Goal: Obtain resource: Obtain resource

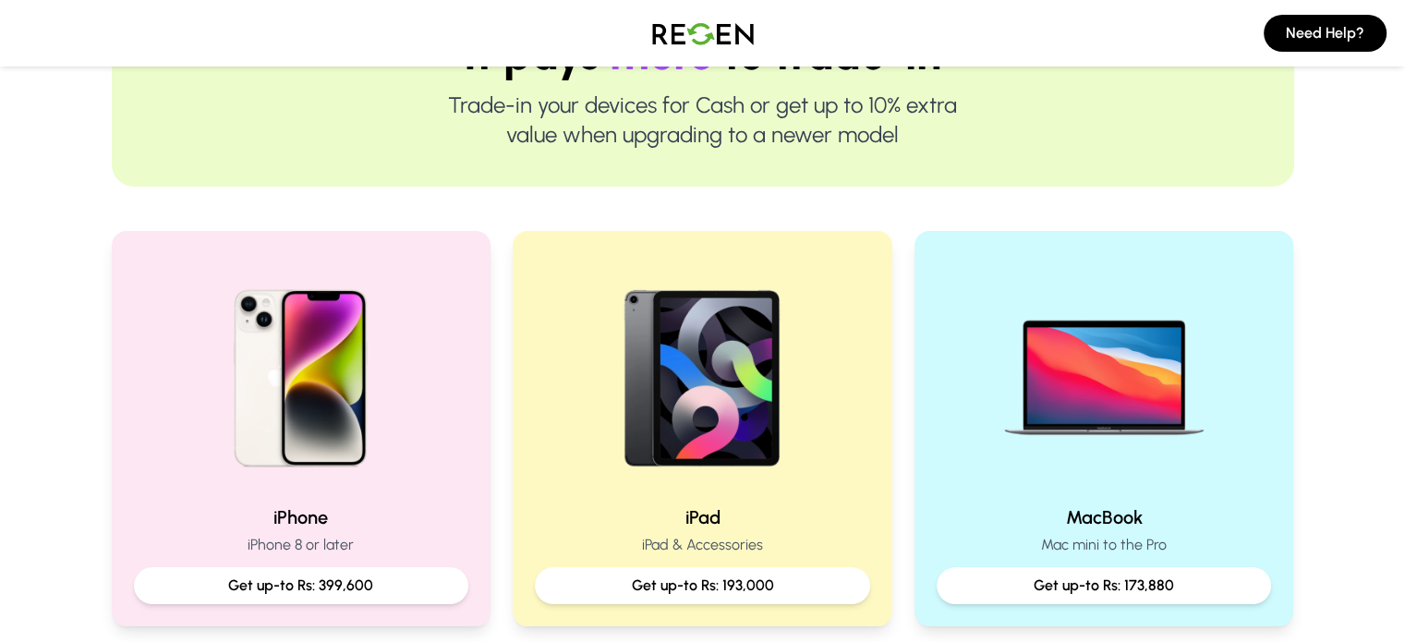
scroll to position [252, 0]
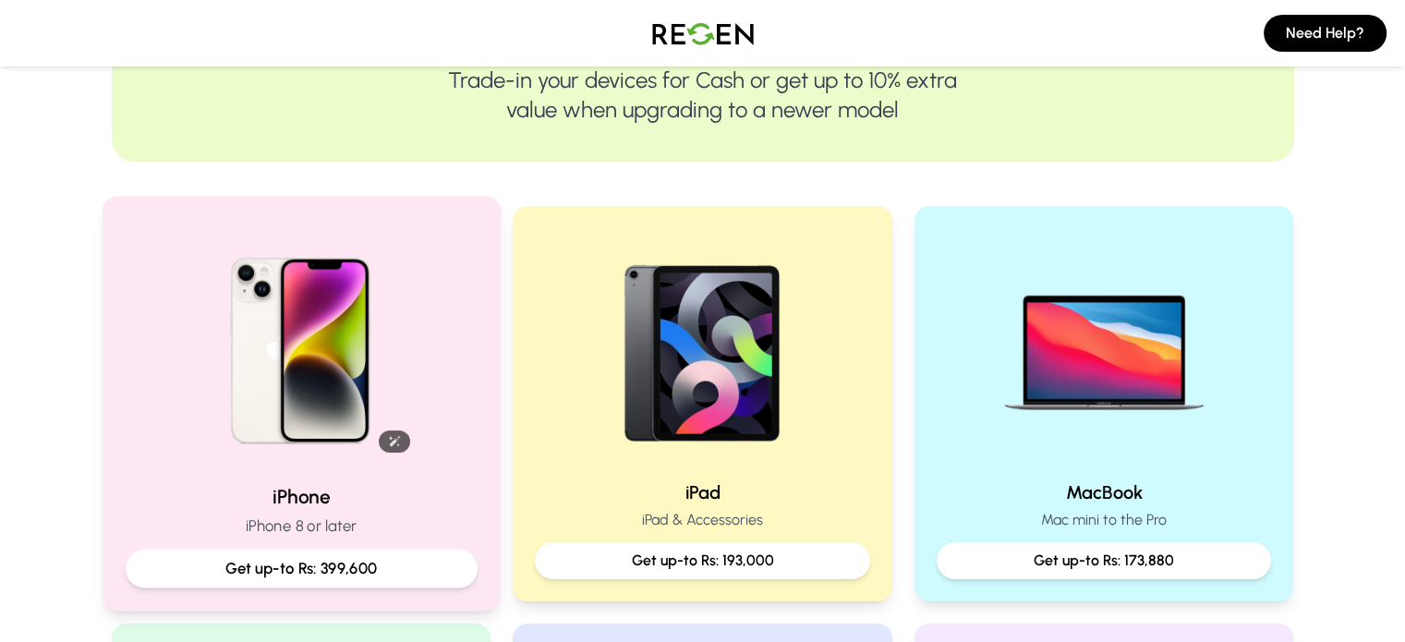
click at [321, 375] on img at bounding box center [300, 344] width 248 height 248
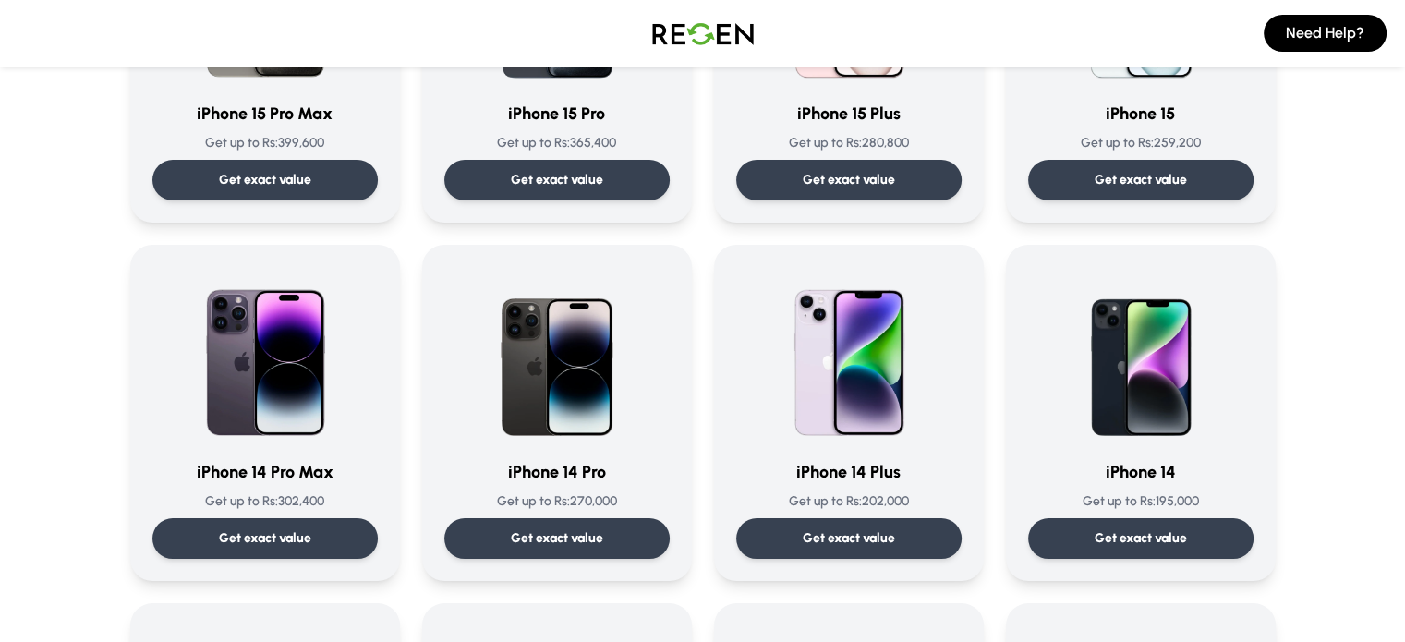
scroll to position [333, 0]
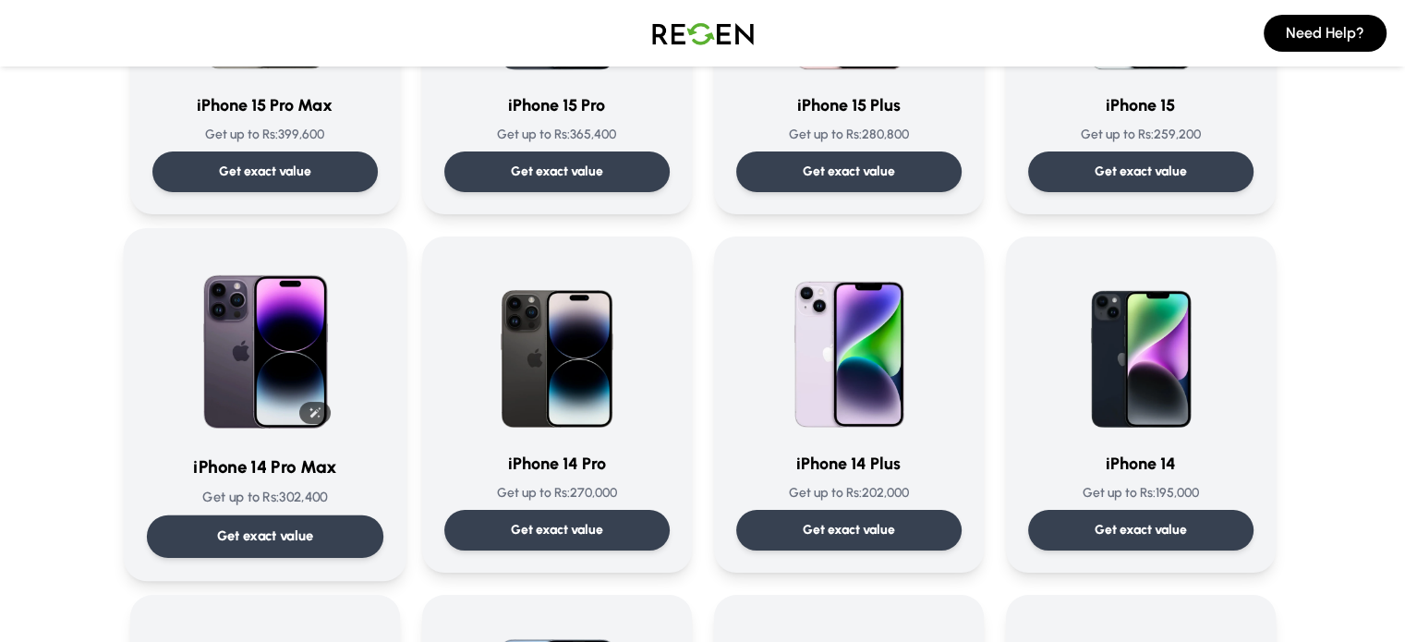
click at [274, 345] on img at bounding box center [265, 344] width 187 height 187
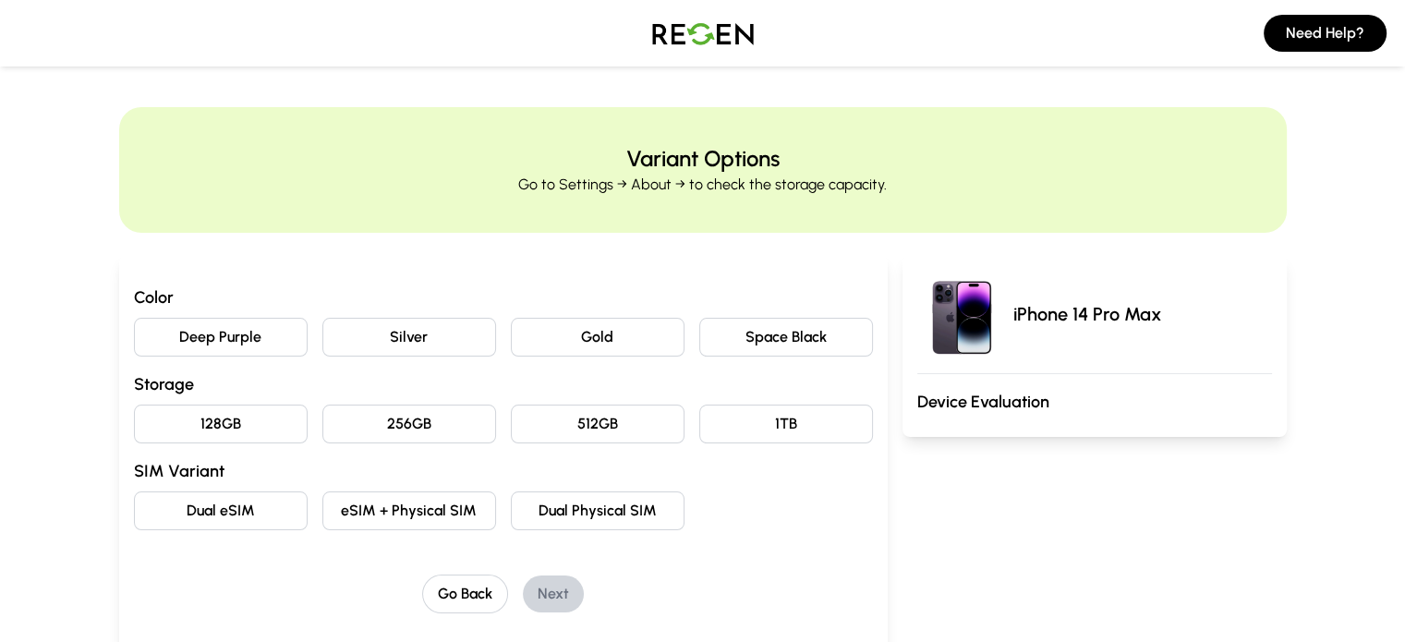
click at [566, 339] on button "Gold" at bounding box center [598, 337] width 174 height 39
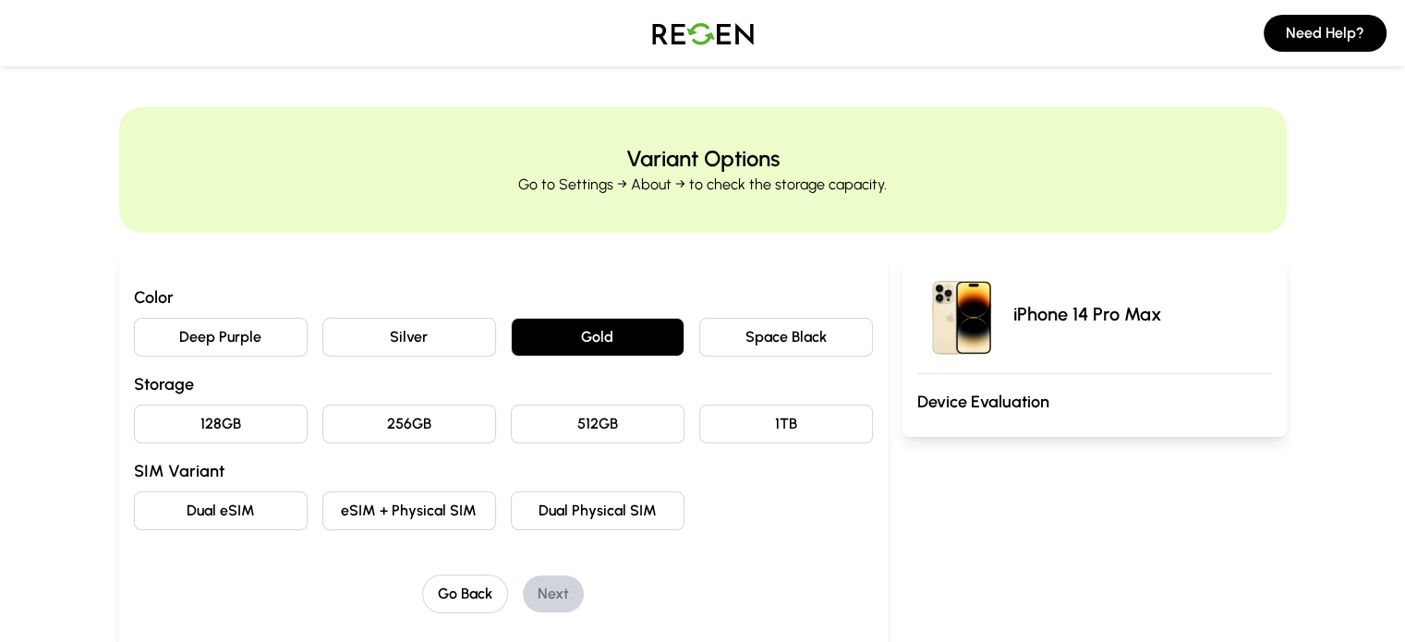
click at [322, 419] on button "256GB" at bounding box center [409, 424] width 174 height 39
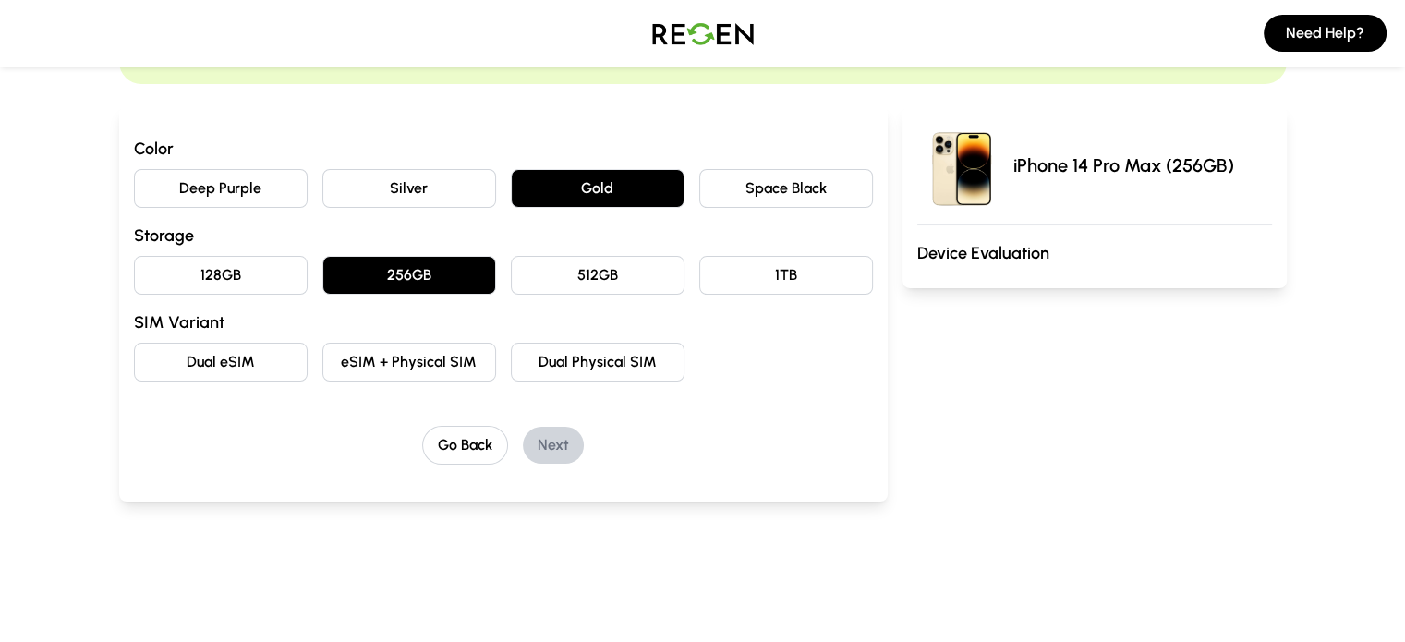
scroll to position [176, 0]
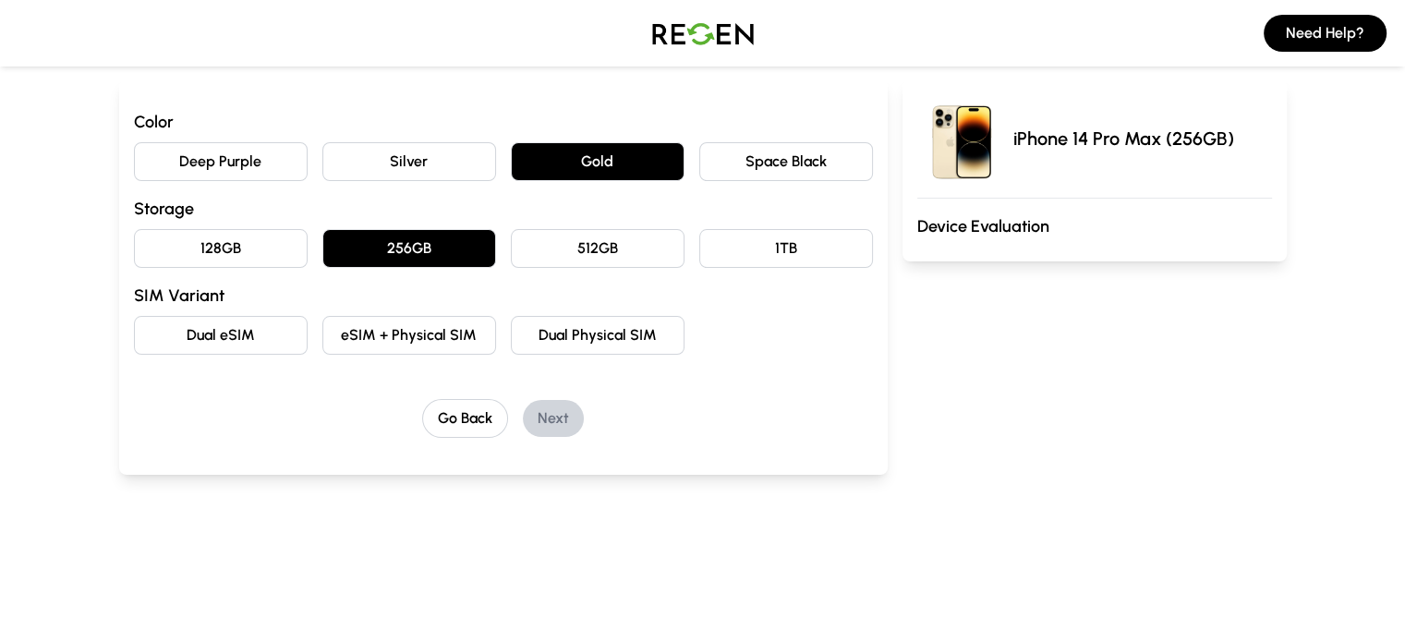
click at [564, 332] on button "Dual Physical SIM" at bounding box center [598, 335] width 174 height 39
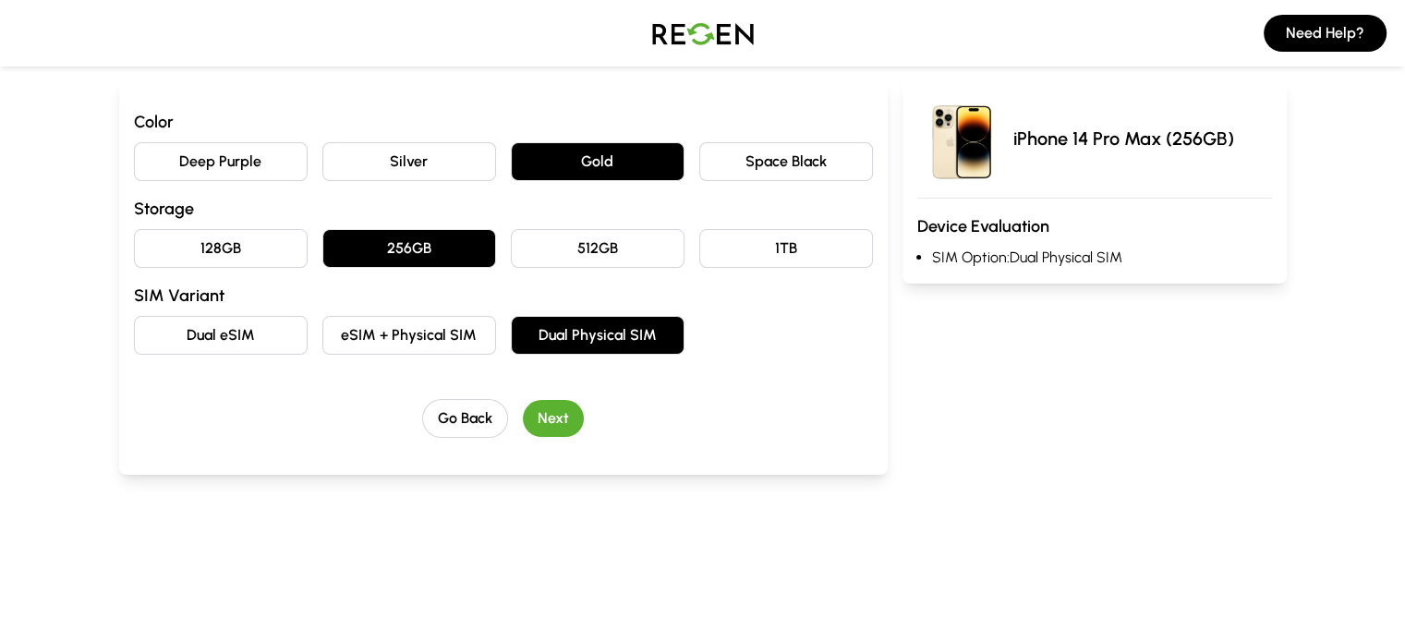
click at [524, 415] on button "Next" at bounding box center [553, 418] width 61 height 37
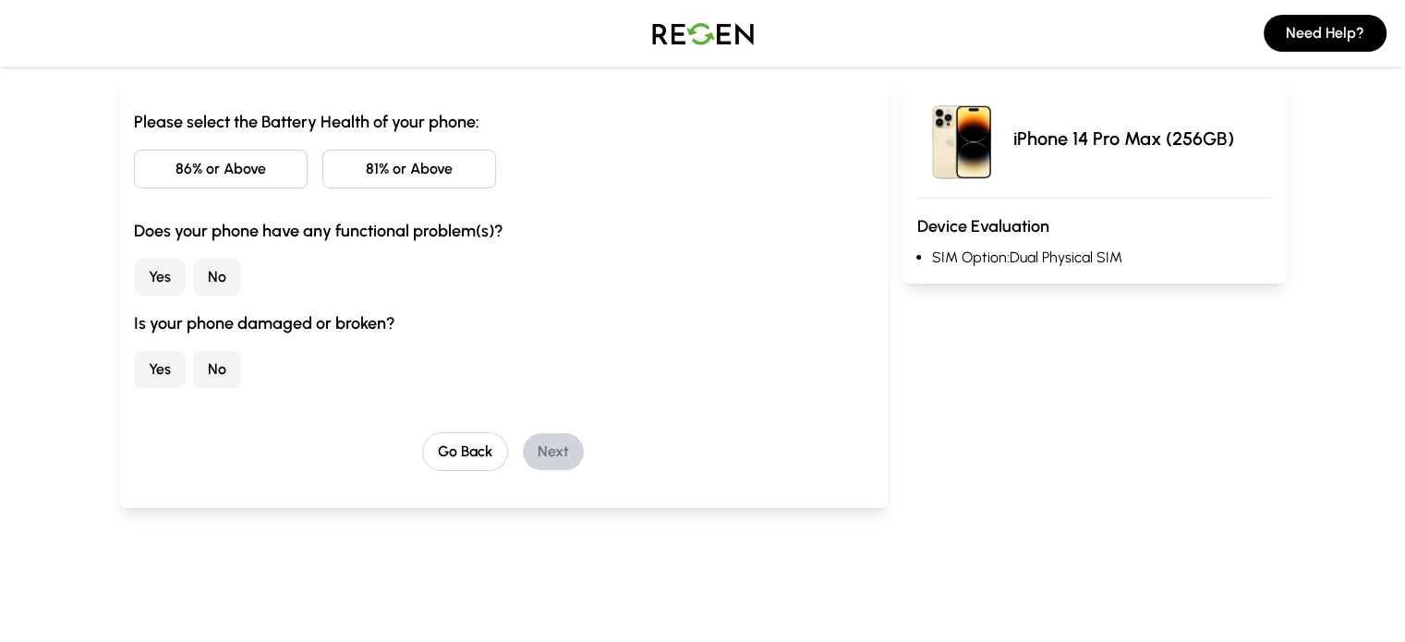
click at [164, 164] on button "86% or Above" at bounding box center [221, 169] width 174 height 39
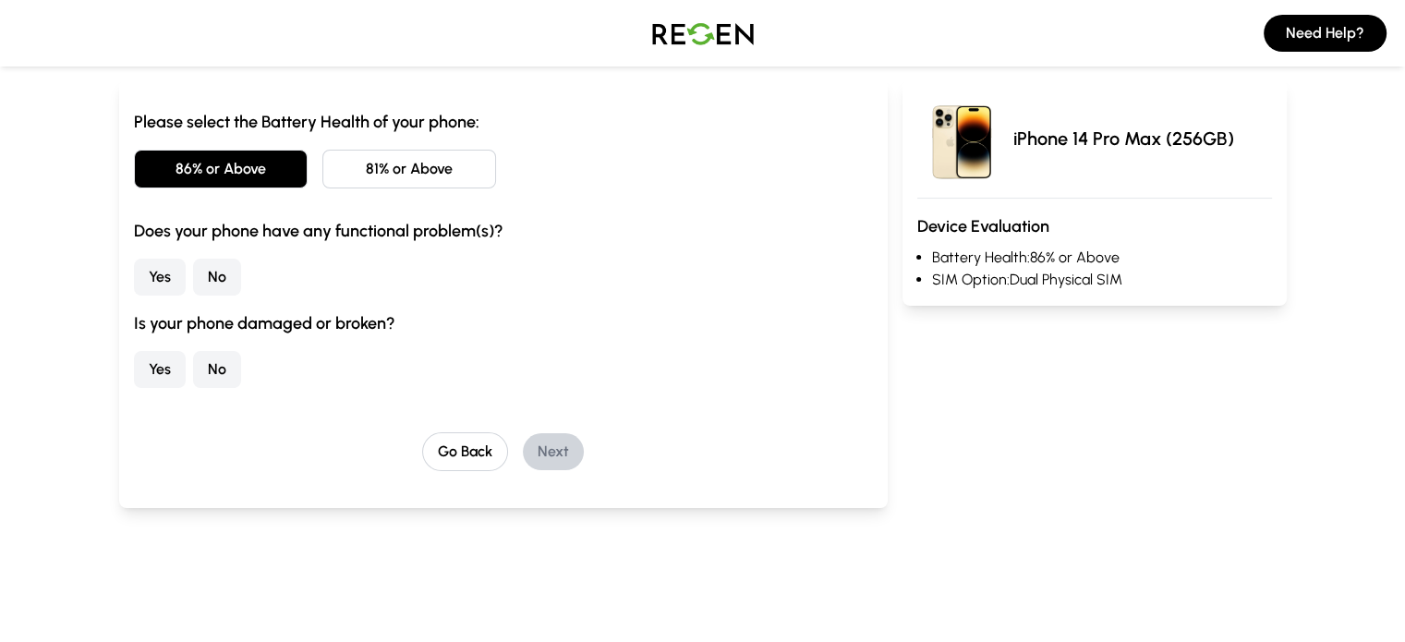
click at [193, 277] on button "No" at bounding box center [217, 277] width 48 height 37
click at [193, 378] on button "No" at bounding box center [217, 369] width 48 height 37
click at [528, 450] on button "Next" at bounding box center [553, 451] width 61 height 37
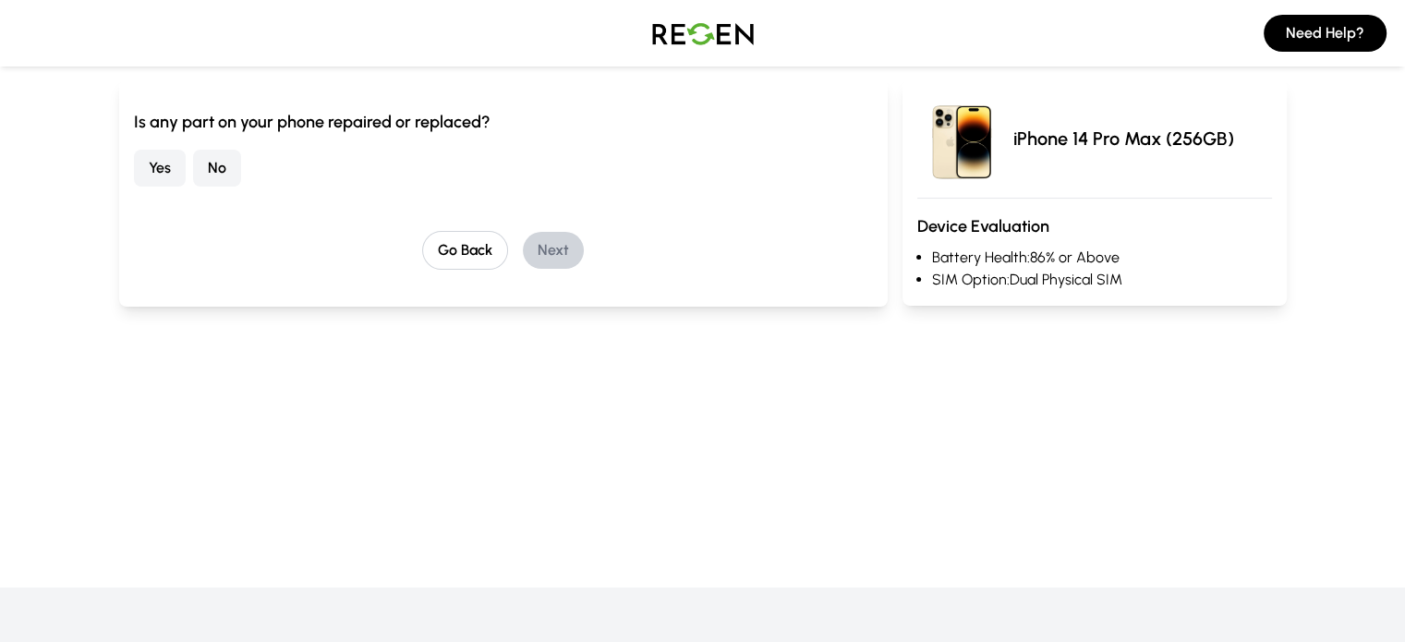
click at [193, 159] on button "No" at bounding box center [217, 168] width 48 height 37
click at [523, 251] on button "Next" at bounding box center [553, 250] width 61 height 37
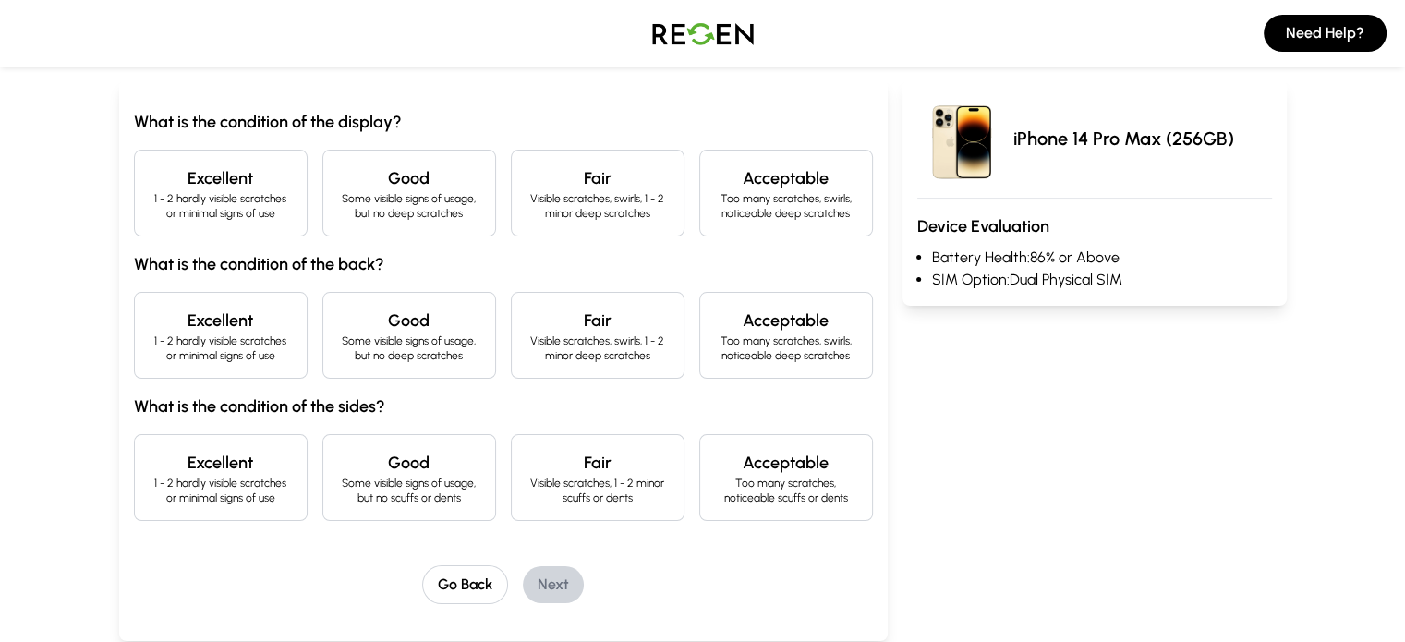
click at [161, 186] on h4 "Excellent" at bounding box center [221, 178] width 142 height 26
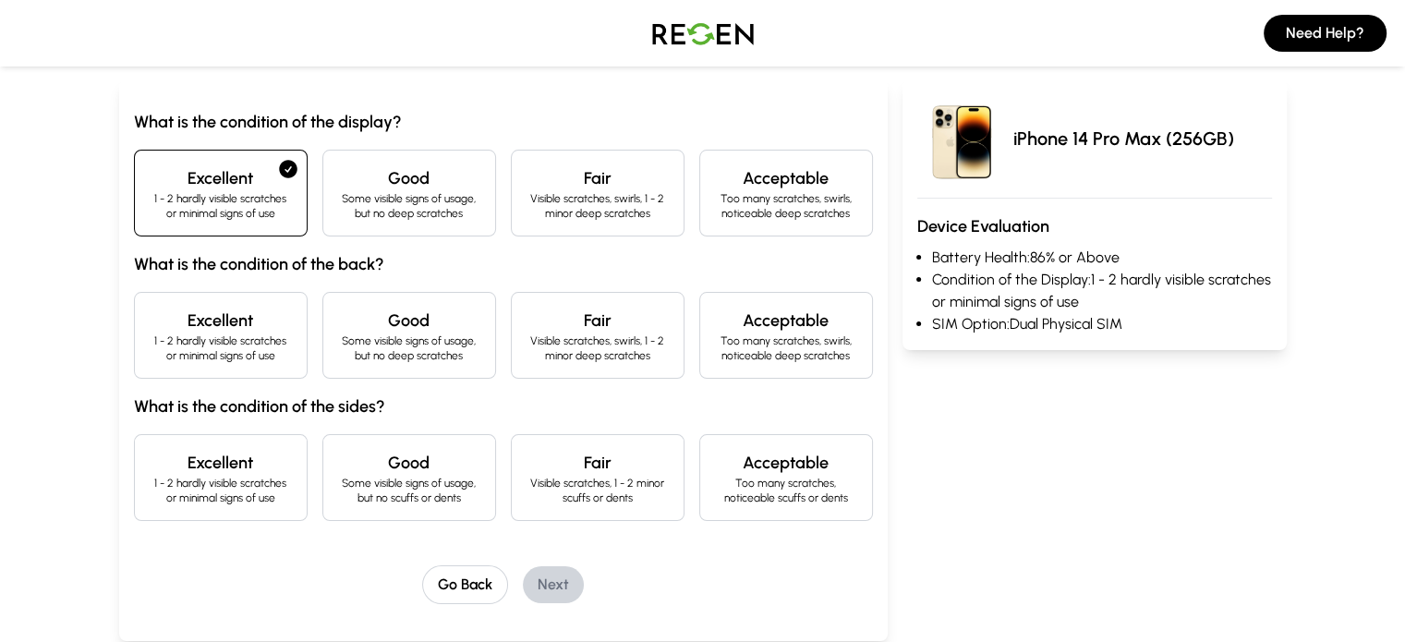
click at [150, 335] on p "1 - 2 hardly visible scratches or minimal signs of use" at bounding box center [221, 348] width 142 height 30
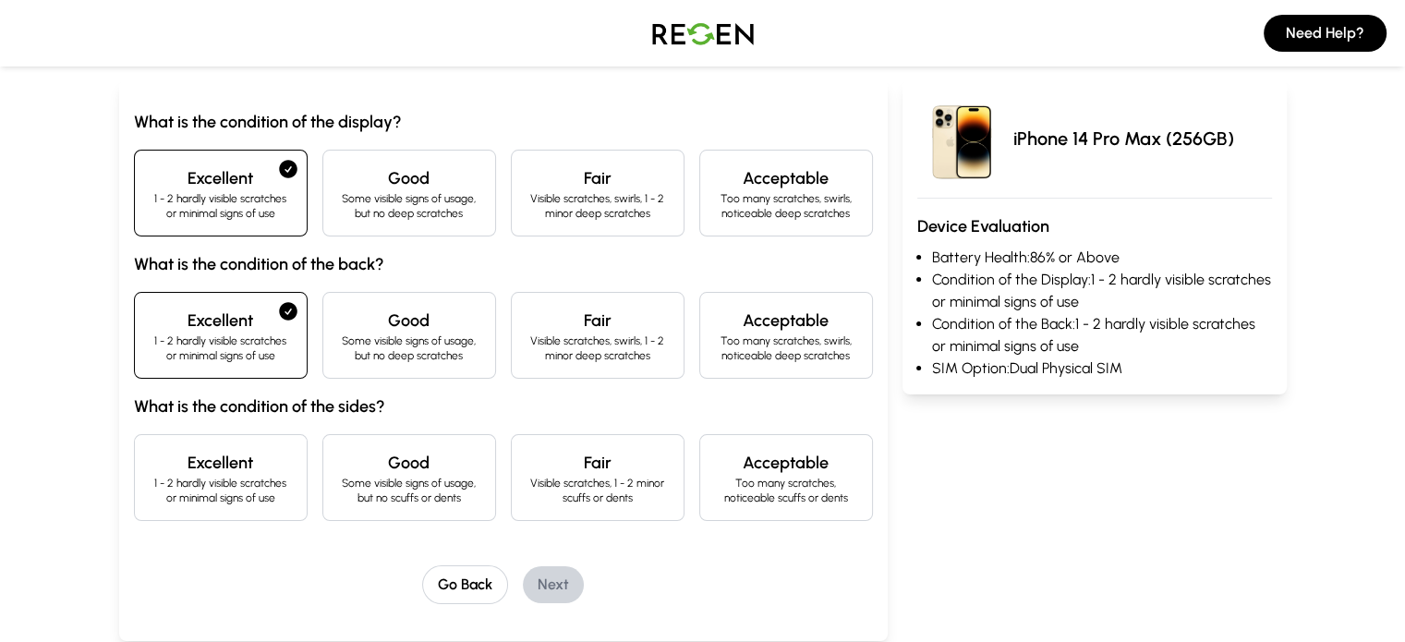
click at [150, 489] on p "1 - 2 hardly visible scratches or minimal signs of use" at bounding box center [221, 491] width 142 height 30
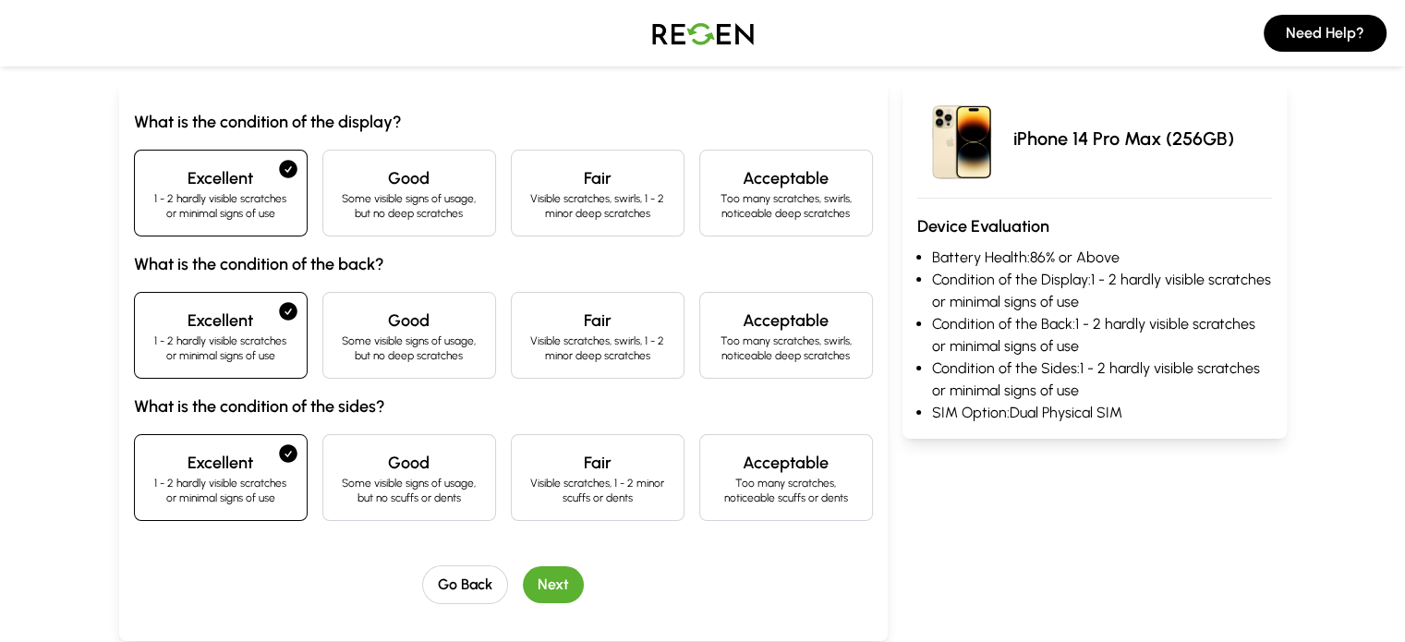
click at [523, 578] on button "Next" at bounding box center [553, 584] width 61 height 37
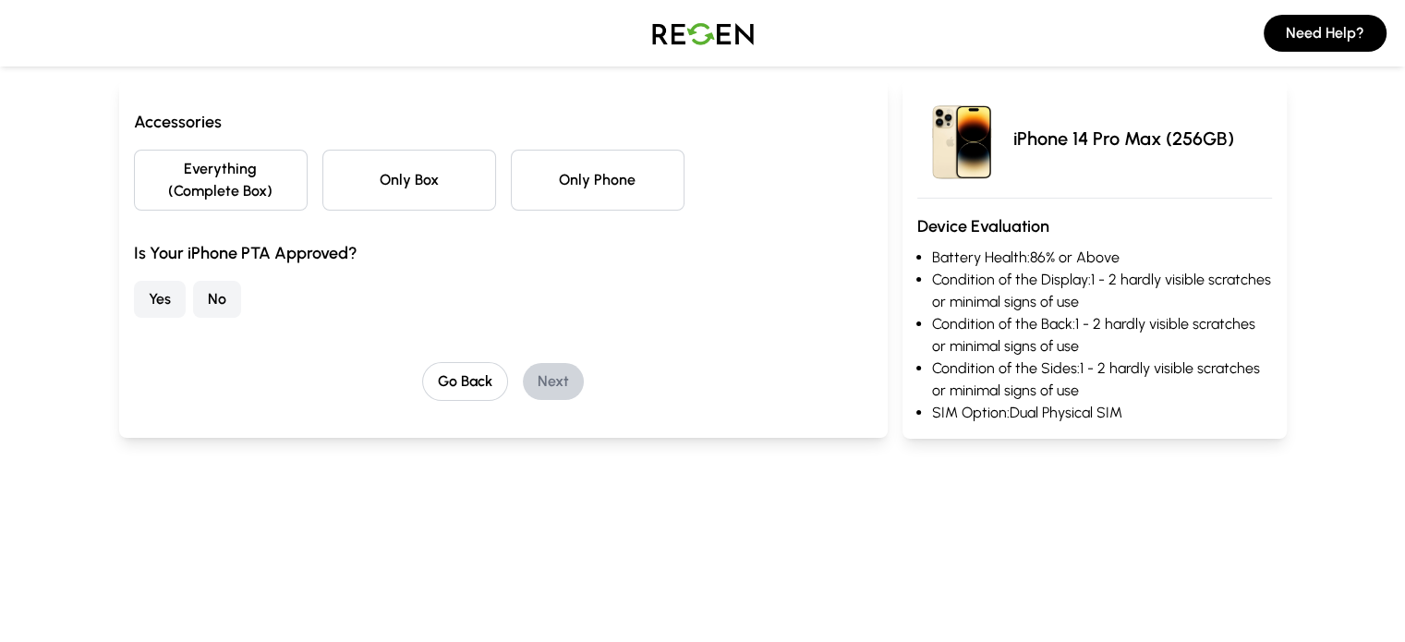
click at [134, 167] on button "Everything (Complete Box)" at bounding box center [221, 180] width 174 height 61
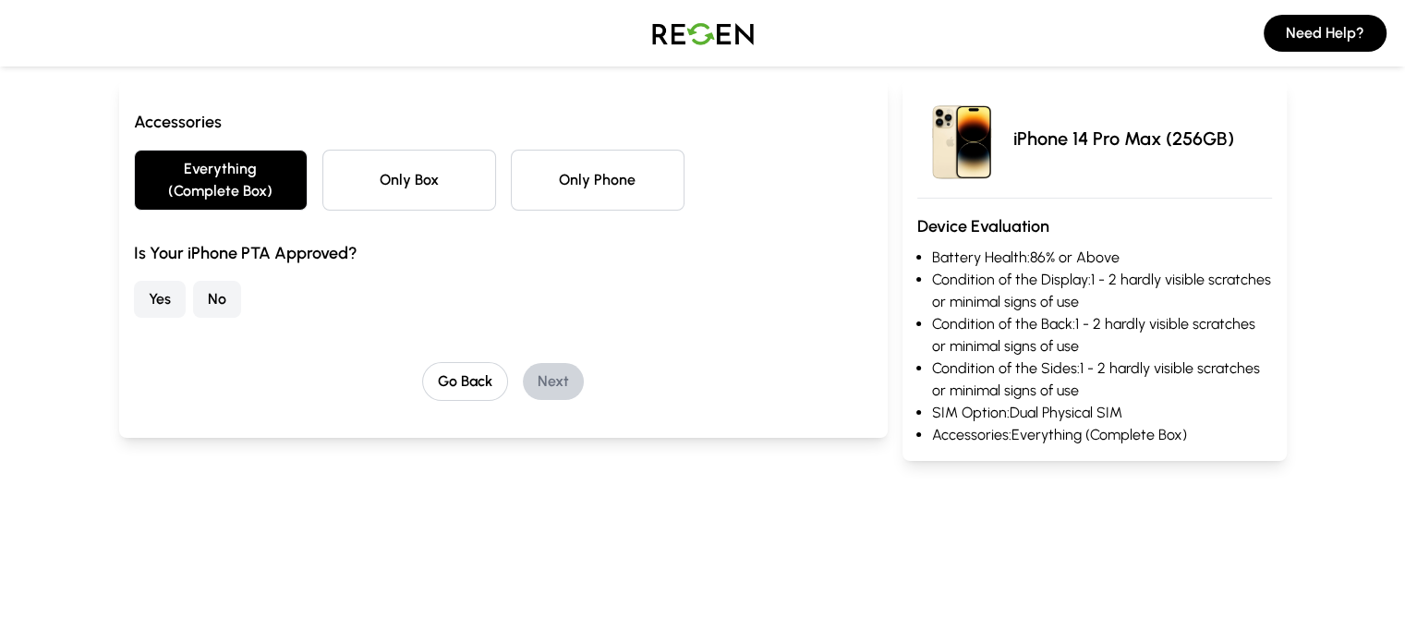
click at [134, 167] on button "Everything (Complete Box)" at bounding box center [221, 180] width 174 height 61
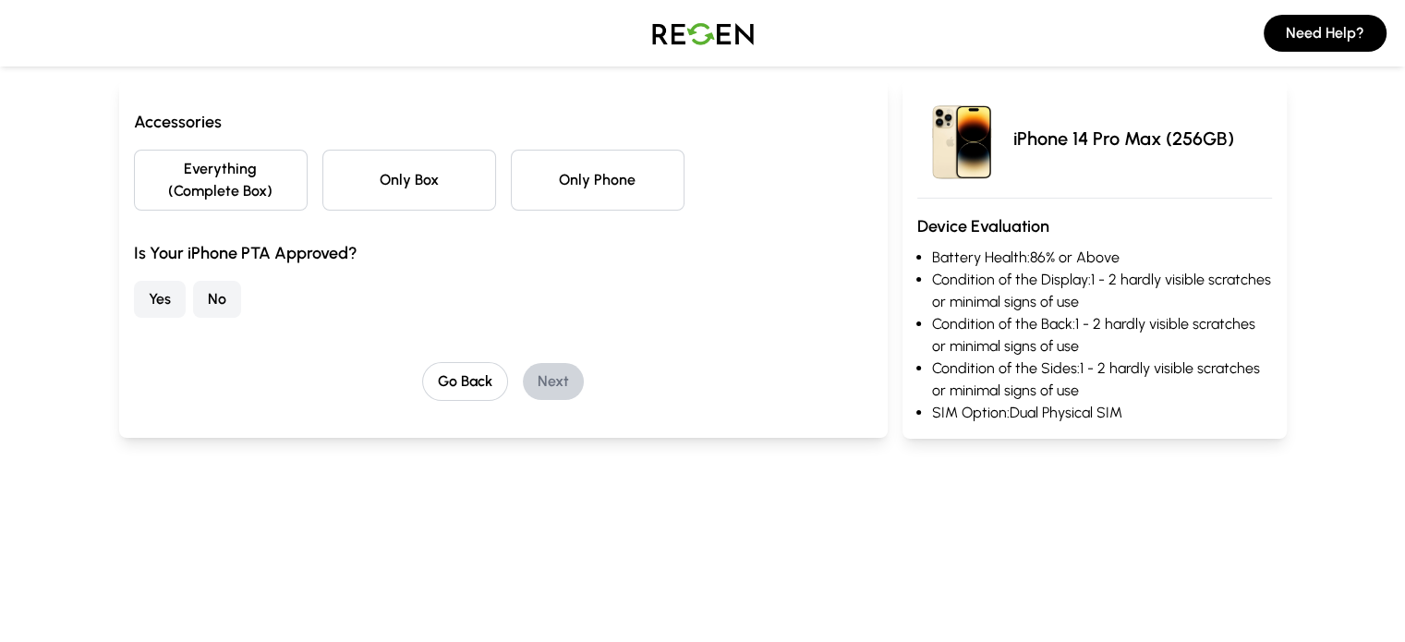
click at [134, 284] on button "Yes" at bounding box center [160, 299] width 52 height 37
click at [163, 172] on button "Everything (Complete Box)" at bounding box center [221, 180] width 174 height 61
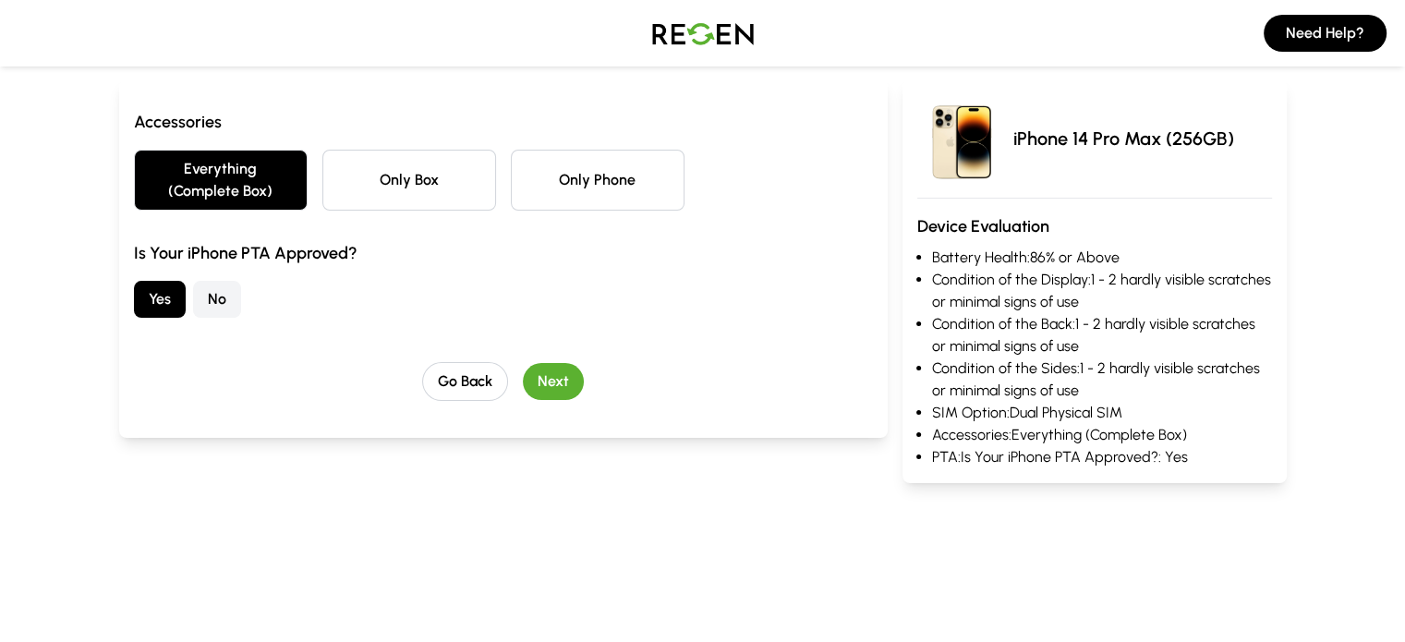
click at [523, 363] on button "Next" at bounding box center [553, 381] width 61 height 37
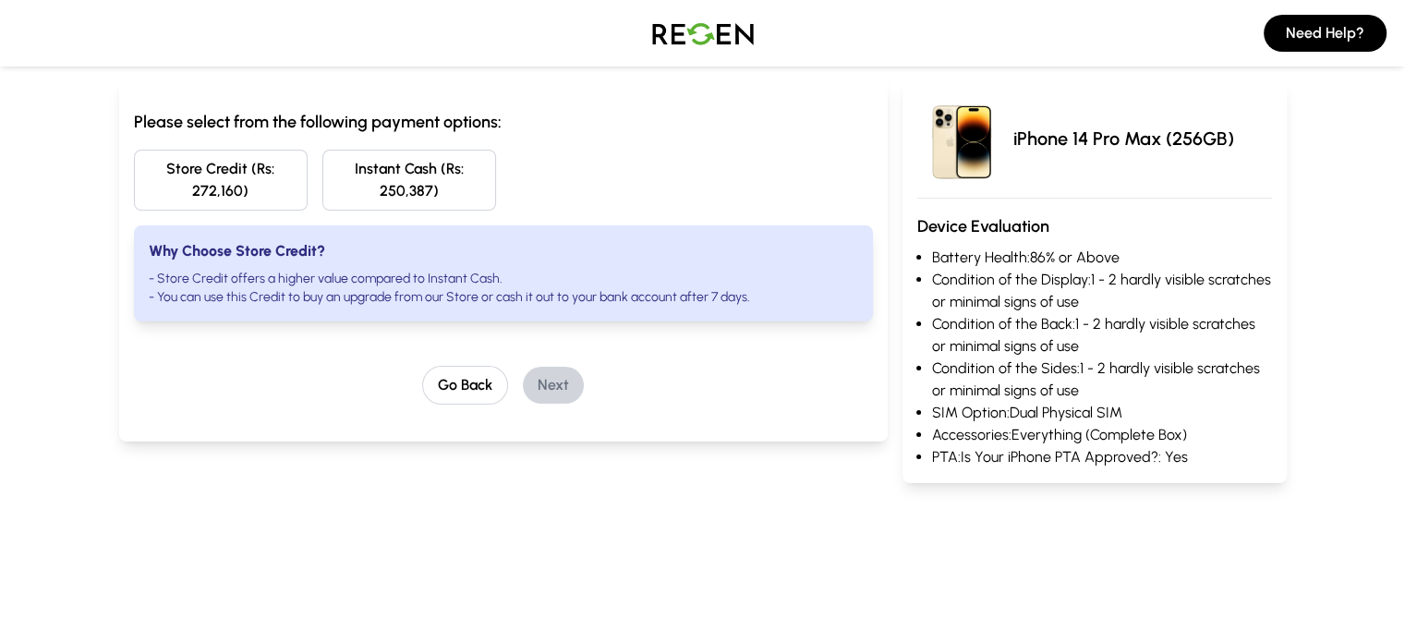
click at [184, 166] on button "Store Credit (Rs: 272,160)" at bounding box center [221, 180] width 174 height 61
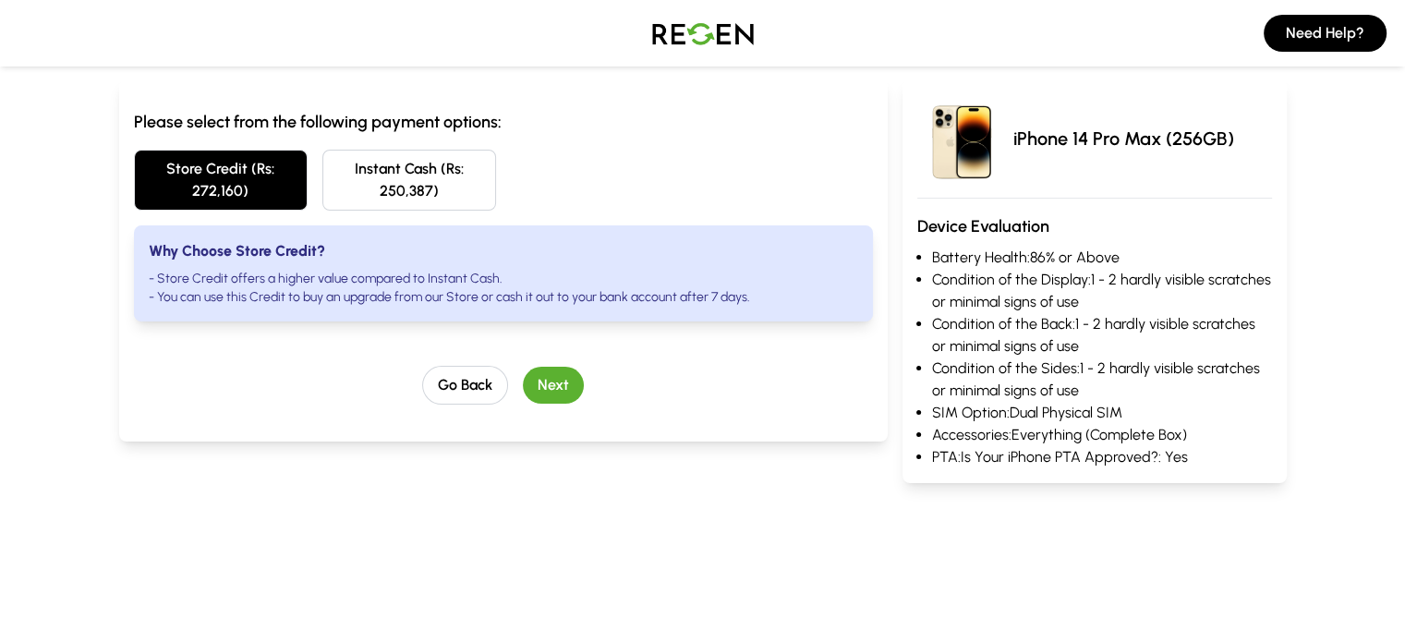
click at [525, 367] on button "Next" at bounding box center [553, 385] width 61 height 37
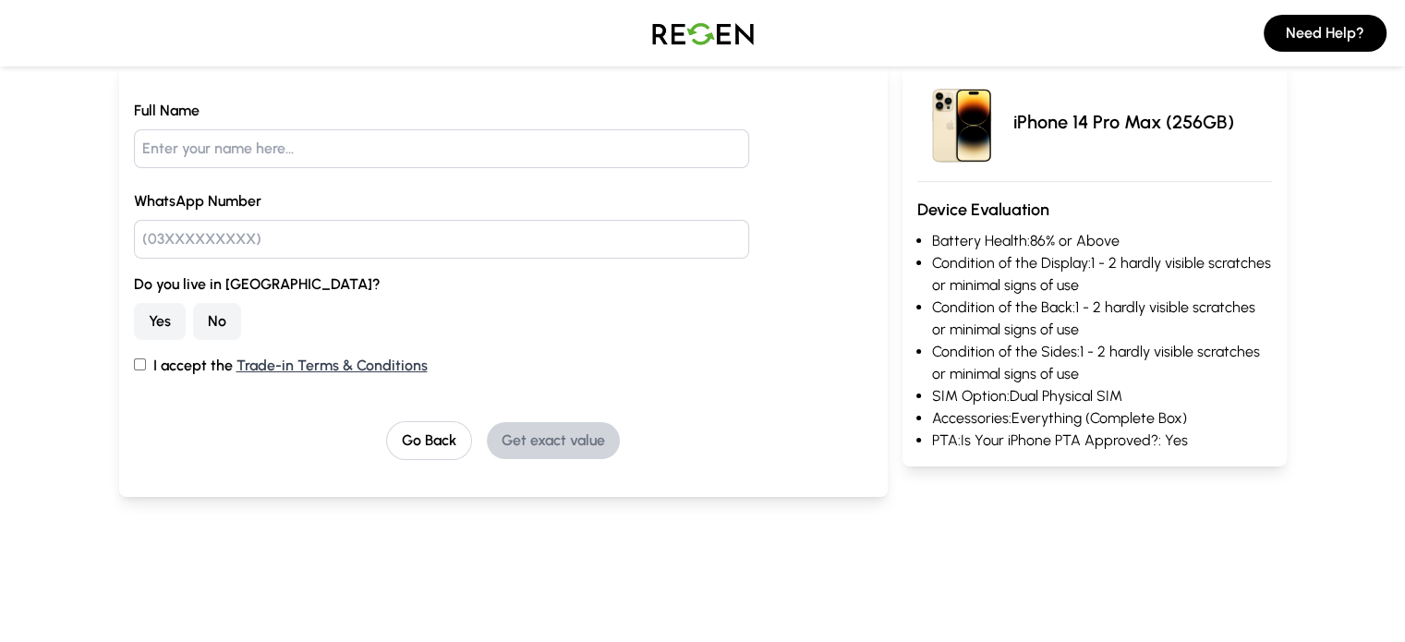
scroll to position [198, 0]
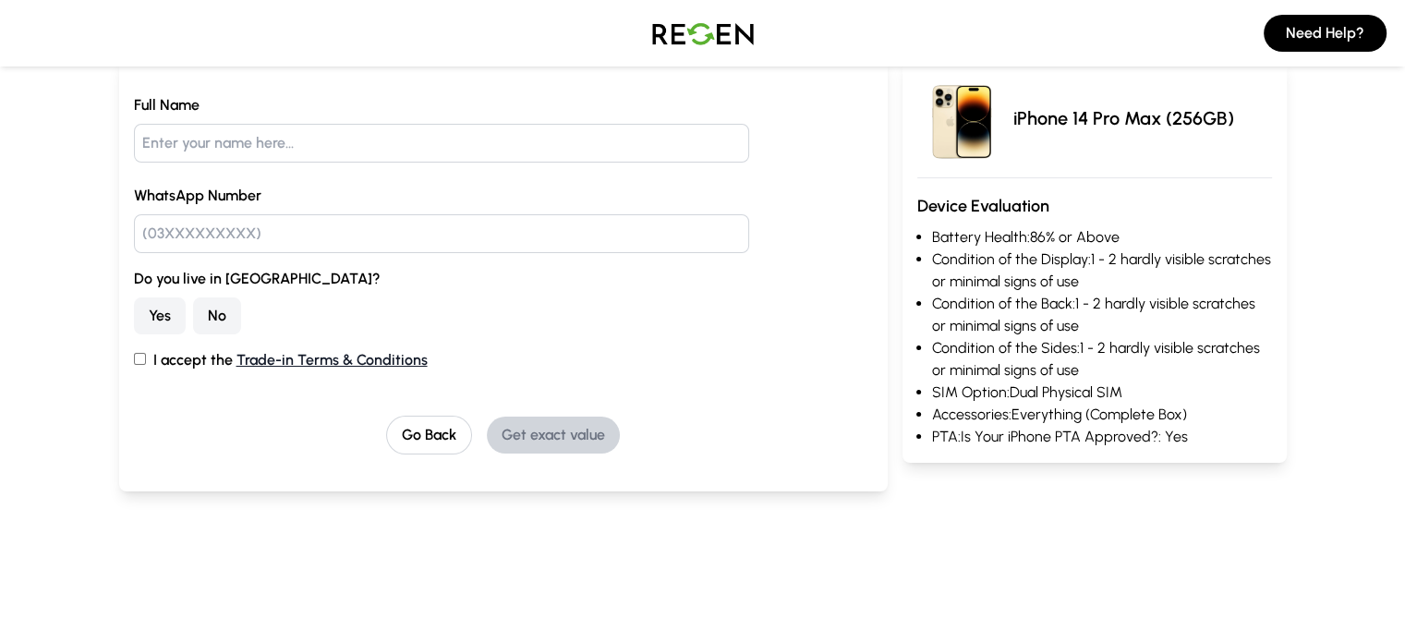
click at [236, 351] on link "Trade-in Terms & Conditions" at bounding box center [331, 360] width 191 height 18
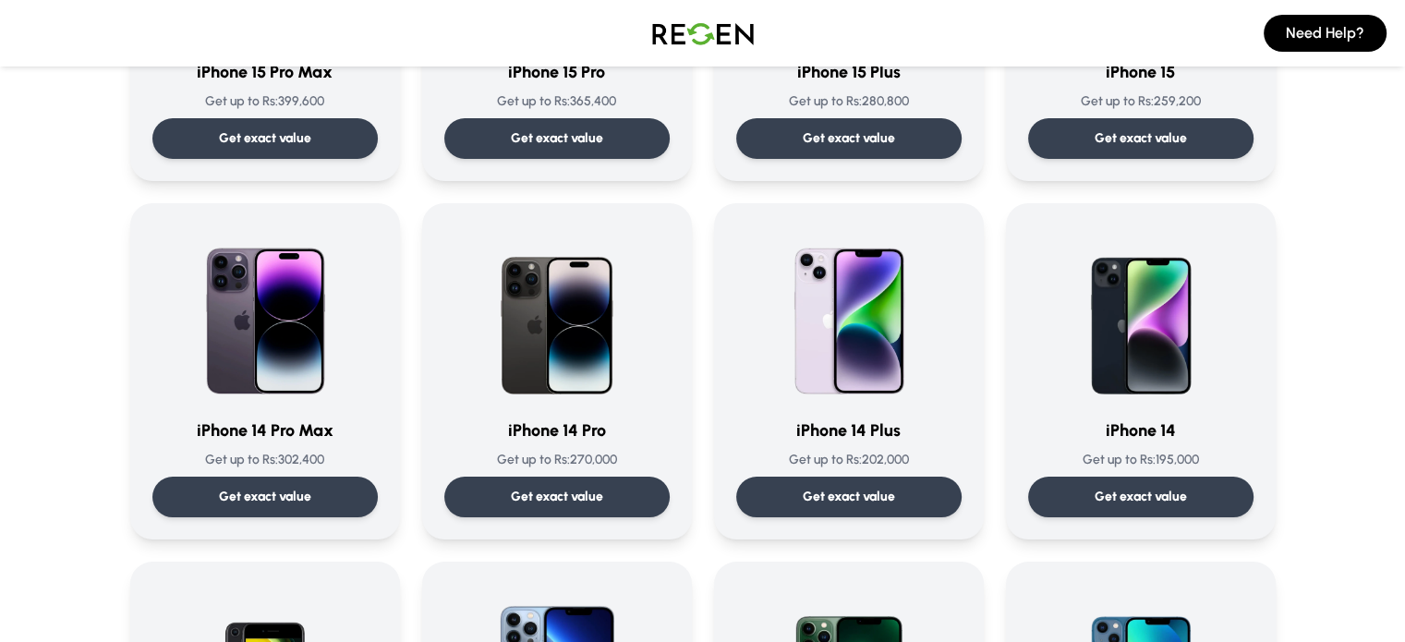
scroll to position [388, 0]
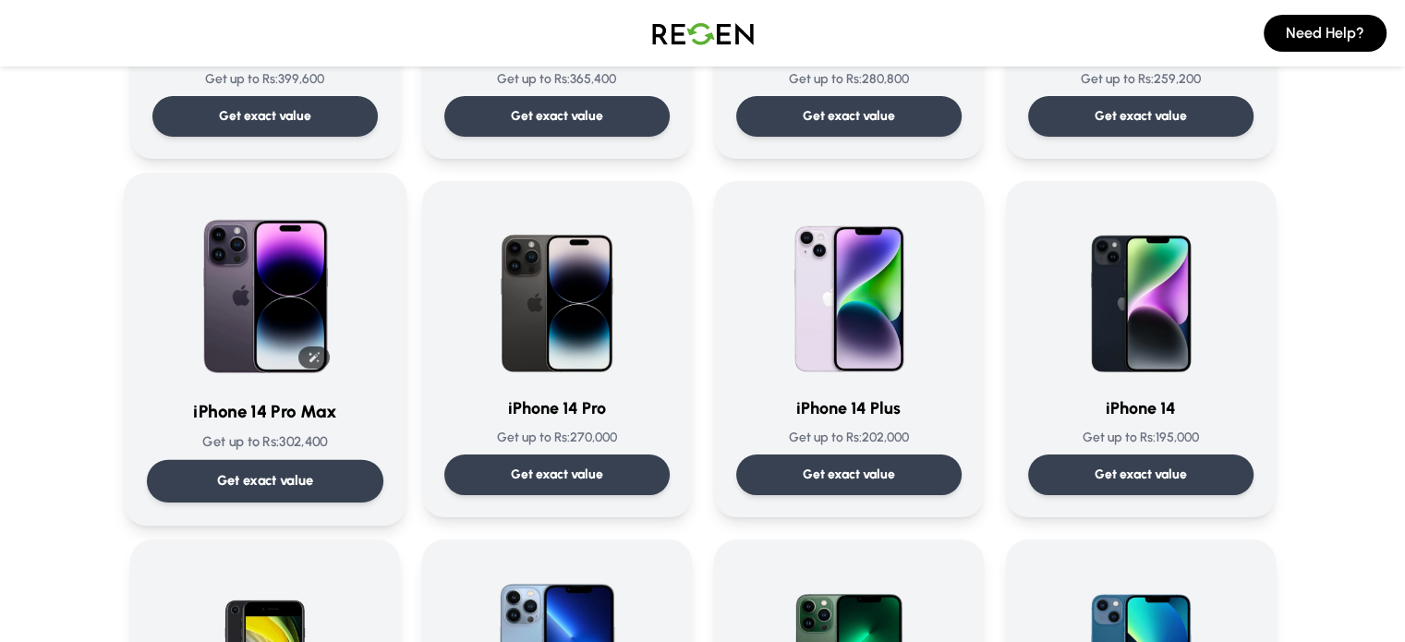
click at [236, 295] on img at bounding box center [265, 289] width 187 height 187
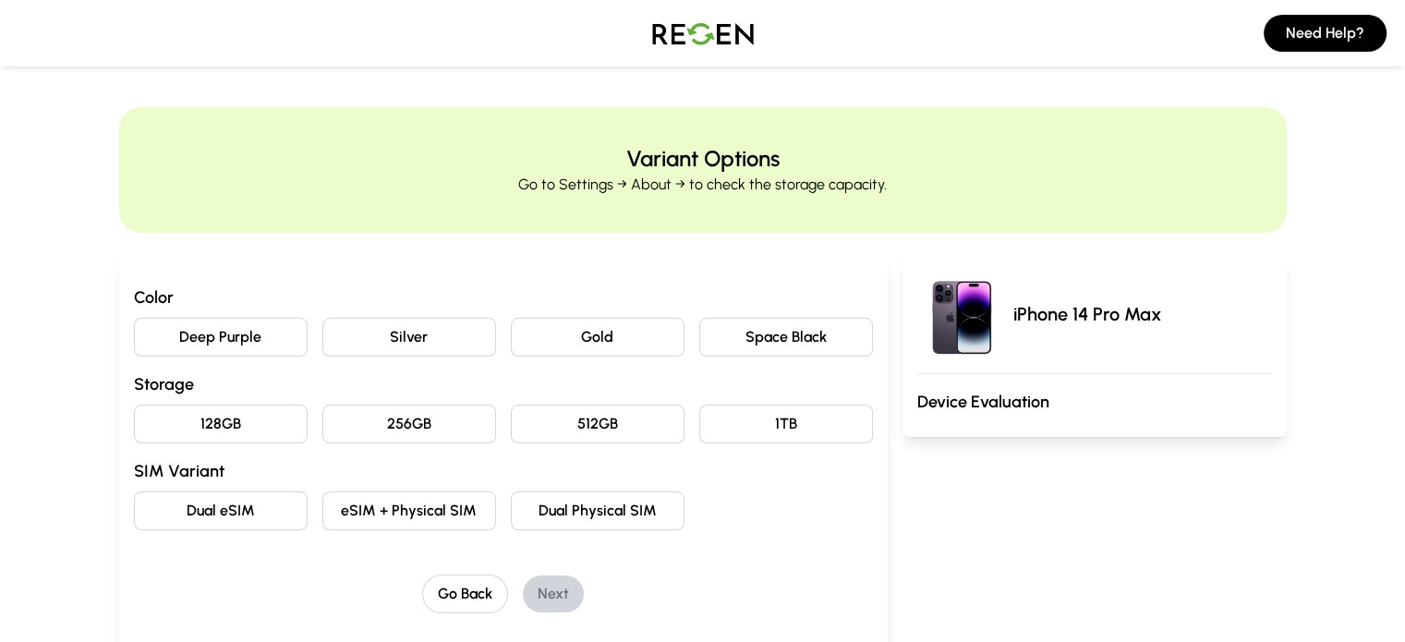
click at [623, 331] on button "Gold" at bounding box center [598, 337] width 174 height 39
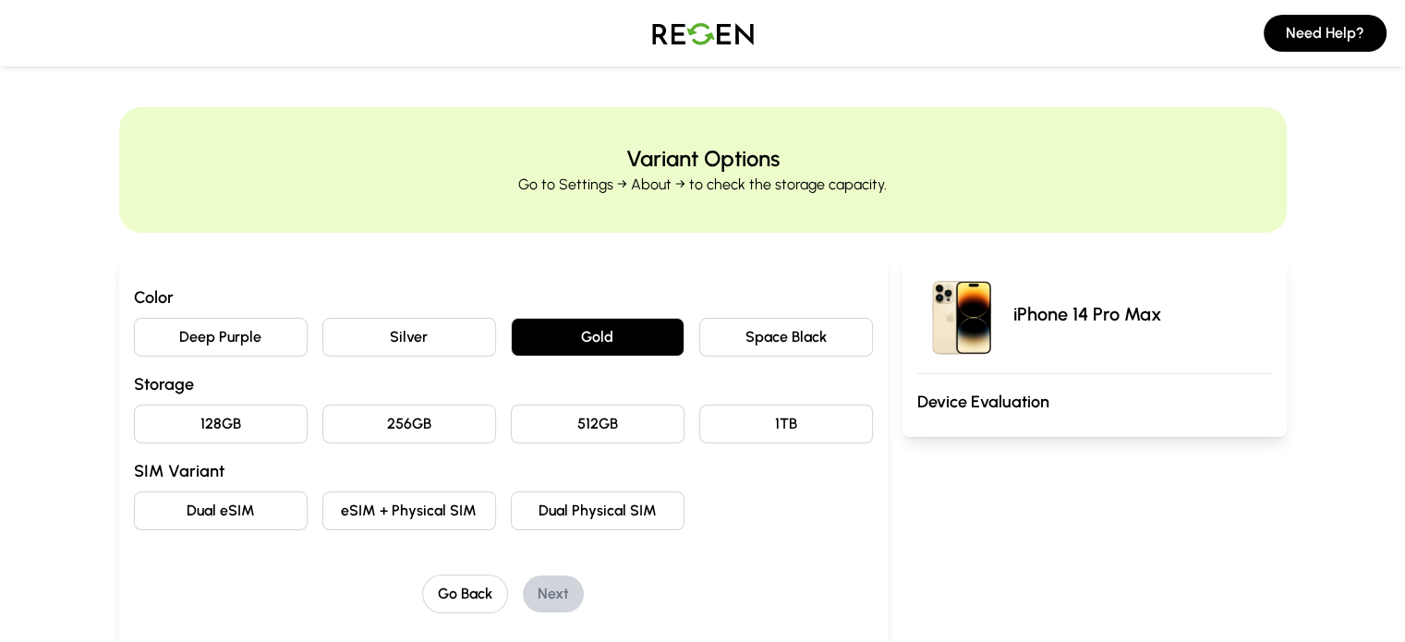
click at [328, 427] on button "256GB" at bounding box center [409, 424] width 174 height 39
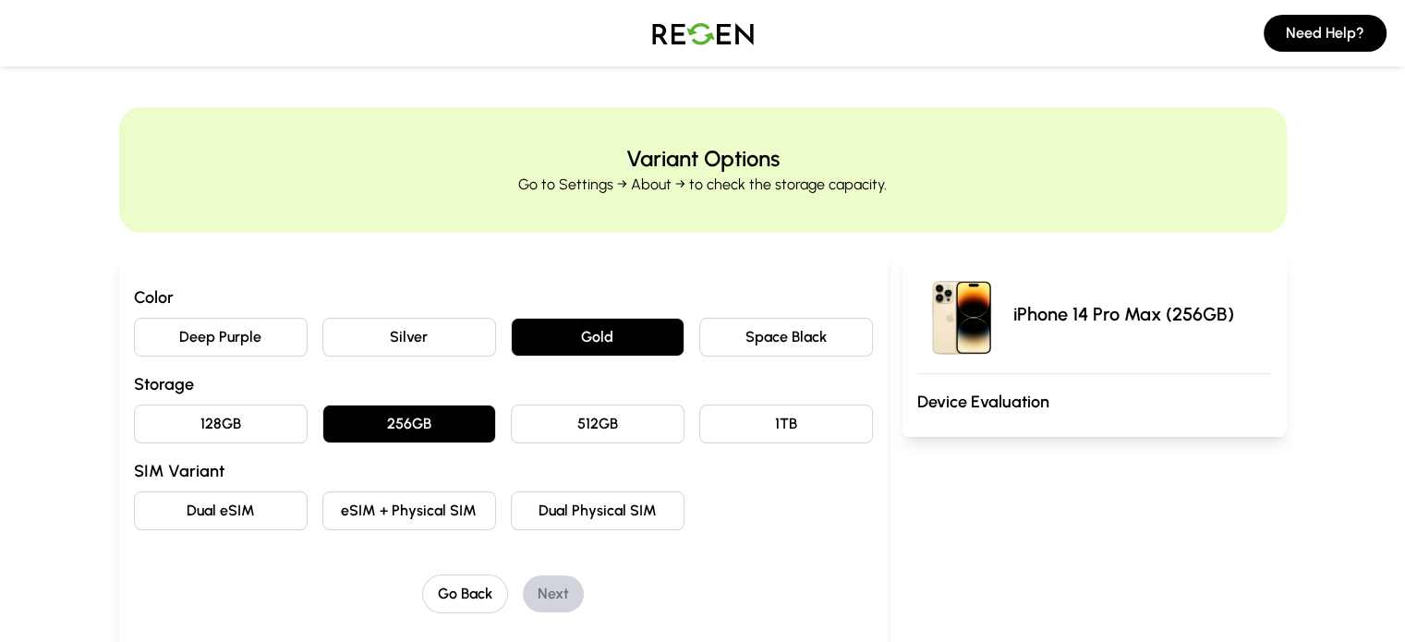
click at [569, 509] on button "Dual Physical SIM" at bounding box center [598, 510] width 174 height 39
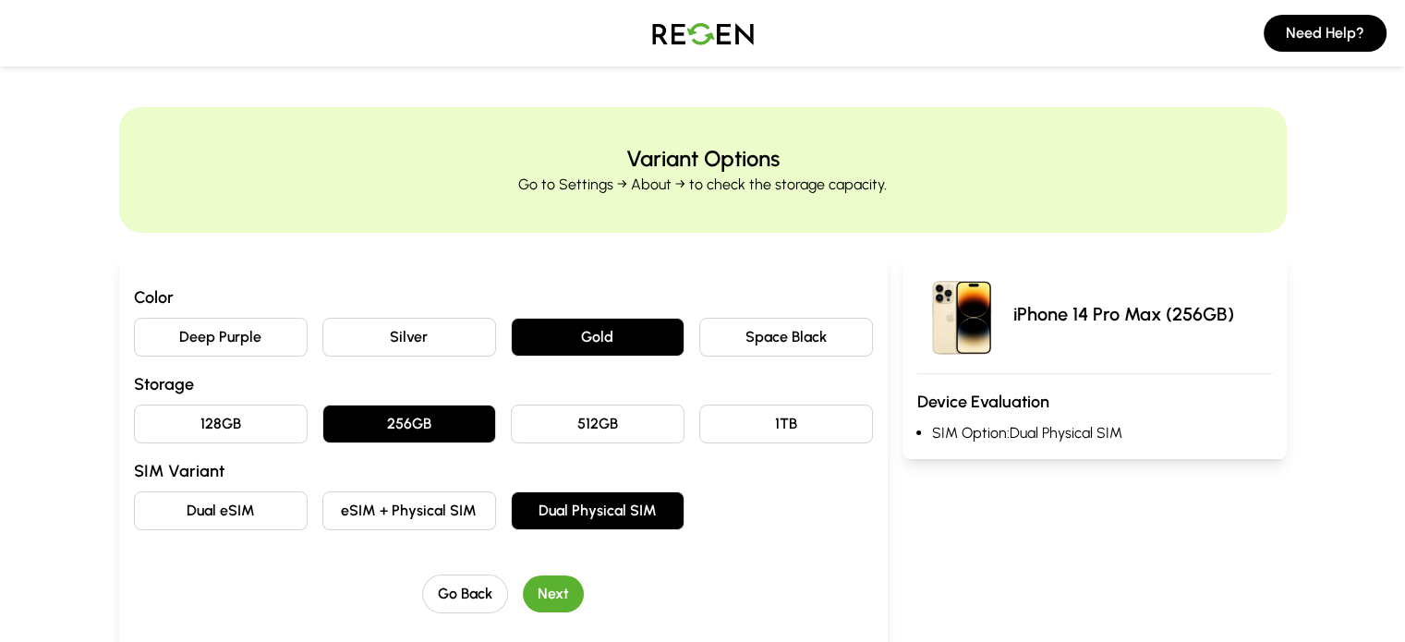
click at [514, 612] on div "Color Deep Purple Silver Gold Space Black Storage 128GB 256GB 512GB 1TB SIM Var…" at bounding box center [503, 452] width 769 height 395
click at [523, 605] on button "Next" at bounding box center [553, 594] width 61 height 37
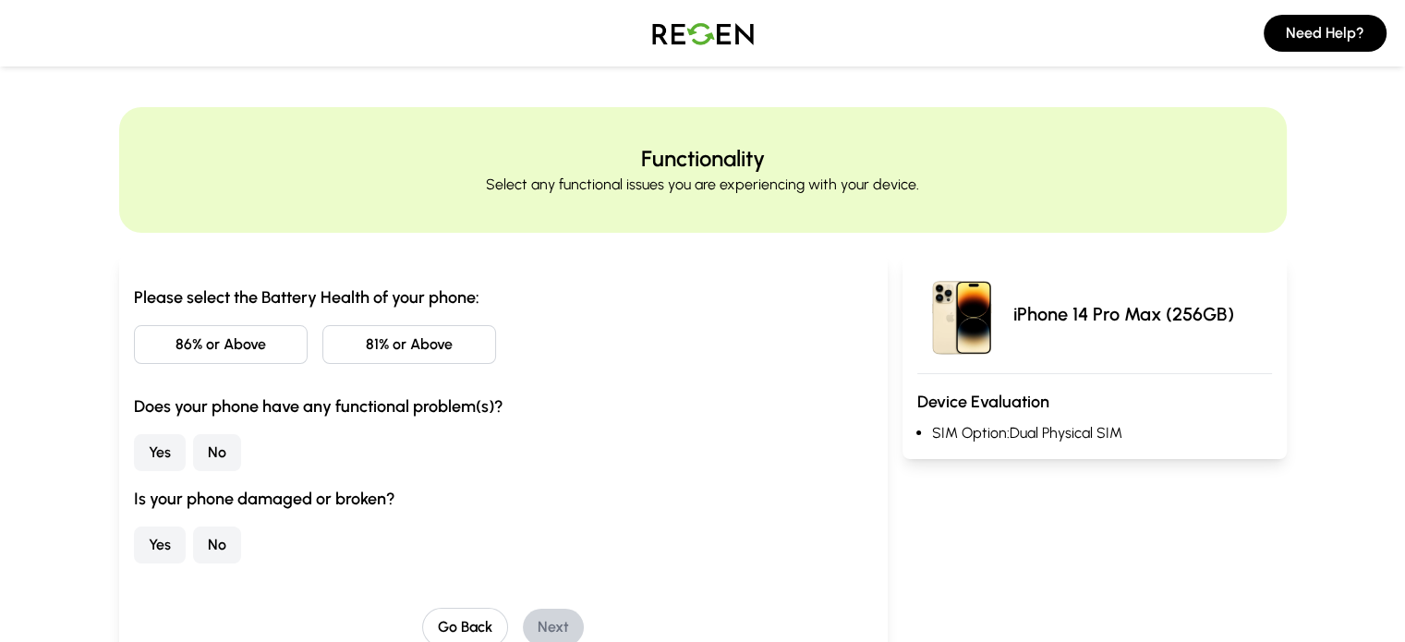
click at [157, 343] on button "86% or Above" at bounding box center [221, 344] width 174 height 39
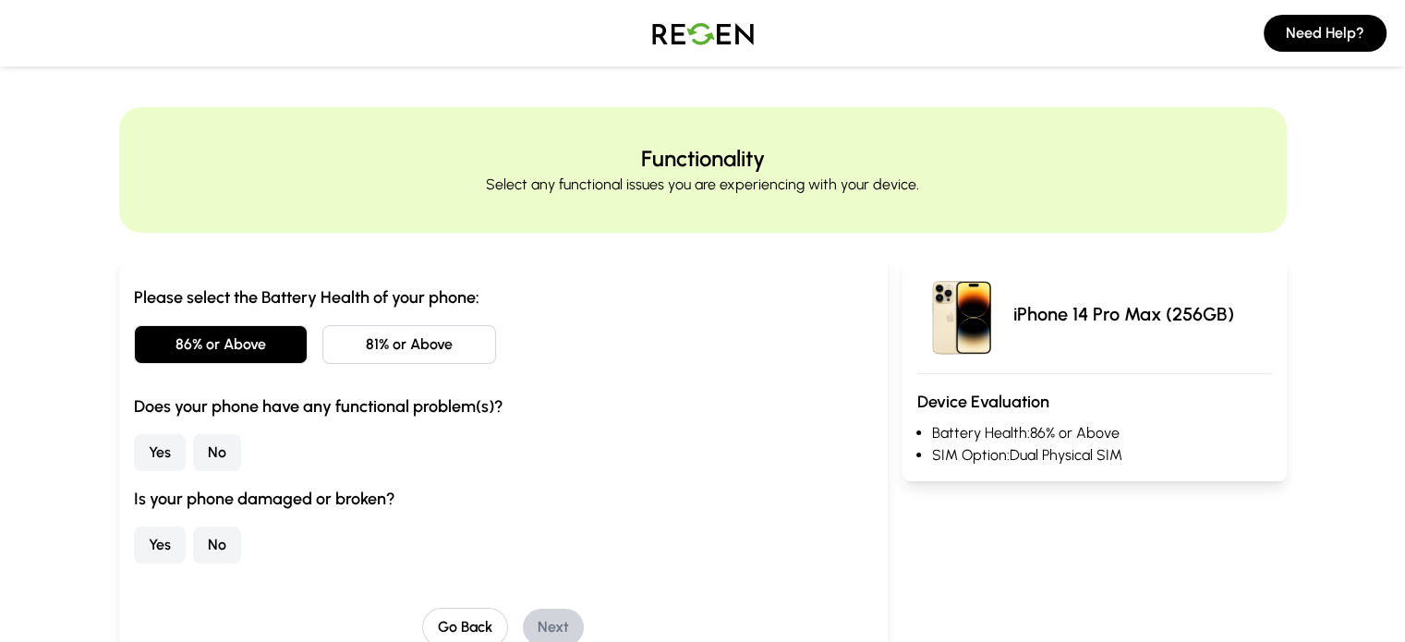
click at [193, 457] on button "No" at bounding box center [217, 452] width 48 height 37
click at [193, 545] on button "No" at bounding box center [217, 545] width 48 height 37
click at [523, 627] on button "Next" at bounding box center [553, 627] width 61 height 37
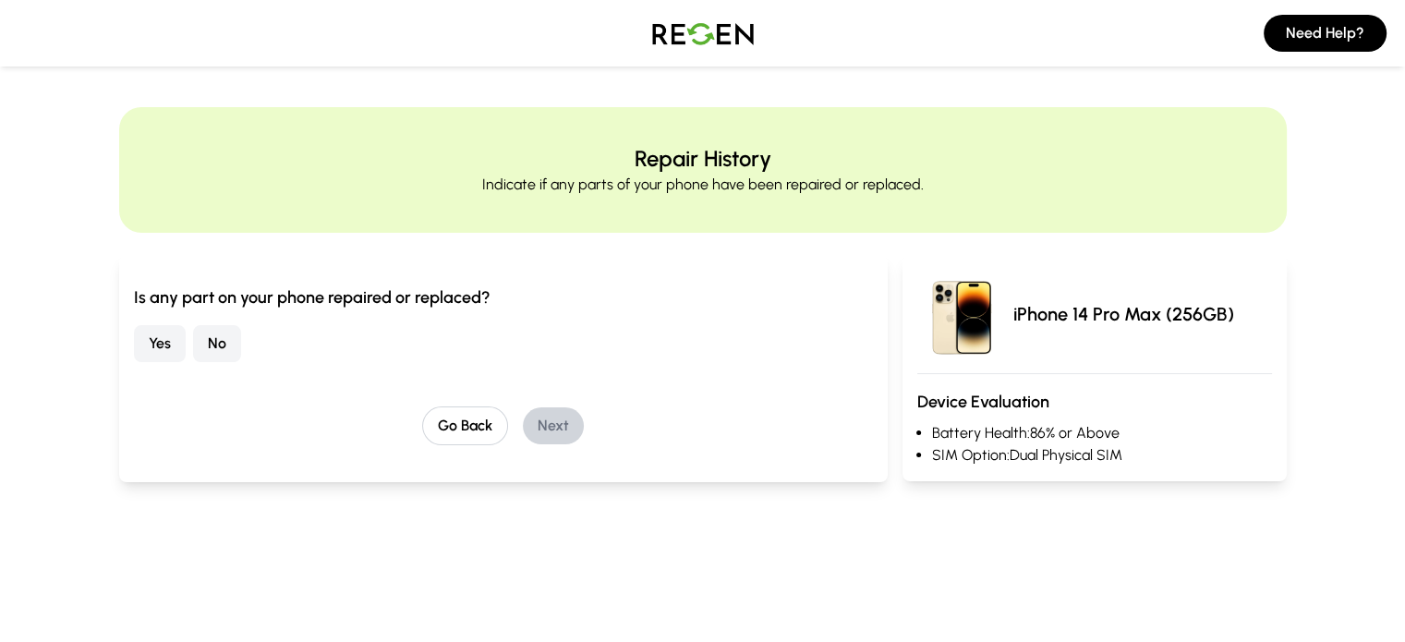
click at [193, 345] on button "No" at bounding box center [217, 343] width 48 height 37
click at [532, 431] on button "Next" at bounding box center [553, 425] width 61 height 37
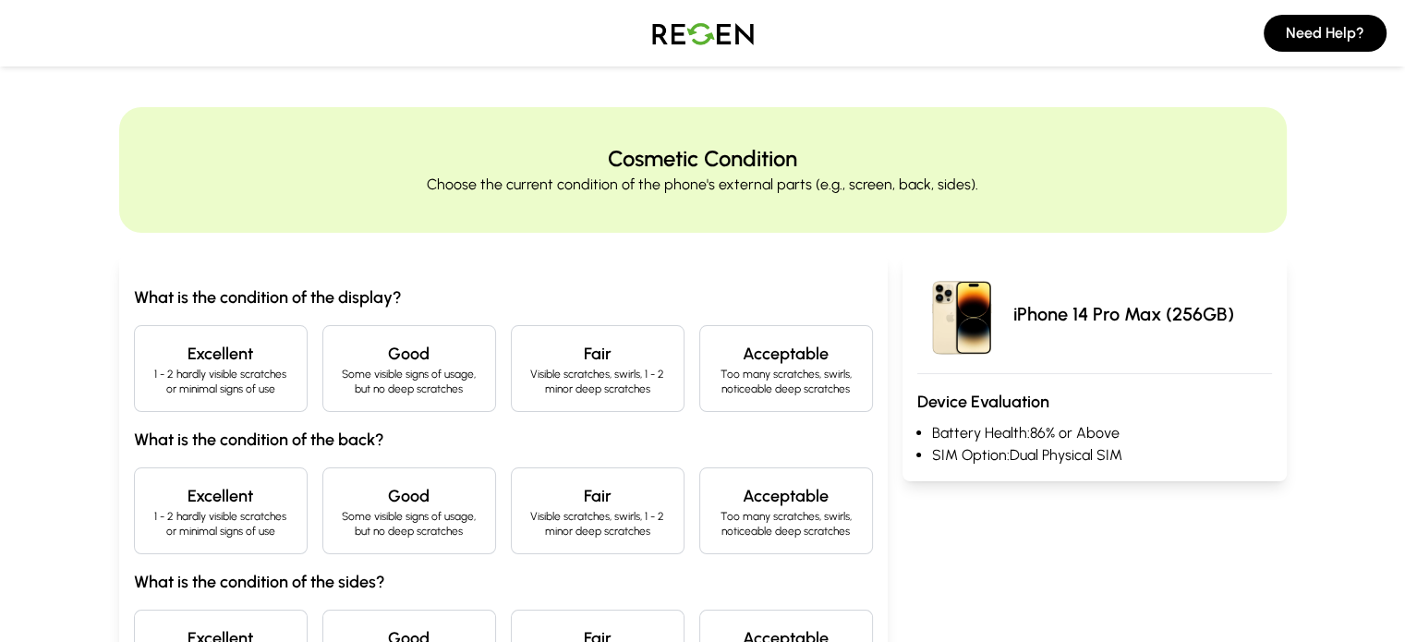
click at [151, 358] on h4 "Excellent" at bounding box center [221, 354] width 142 height 26
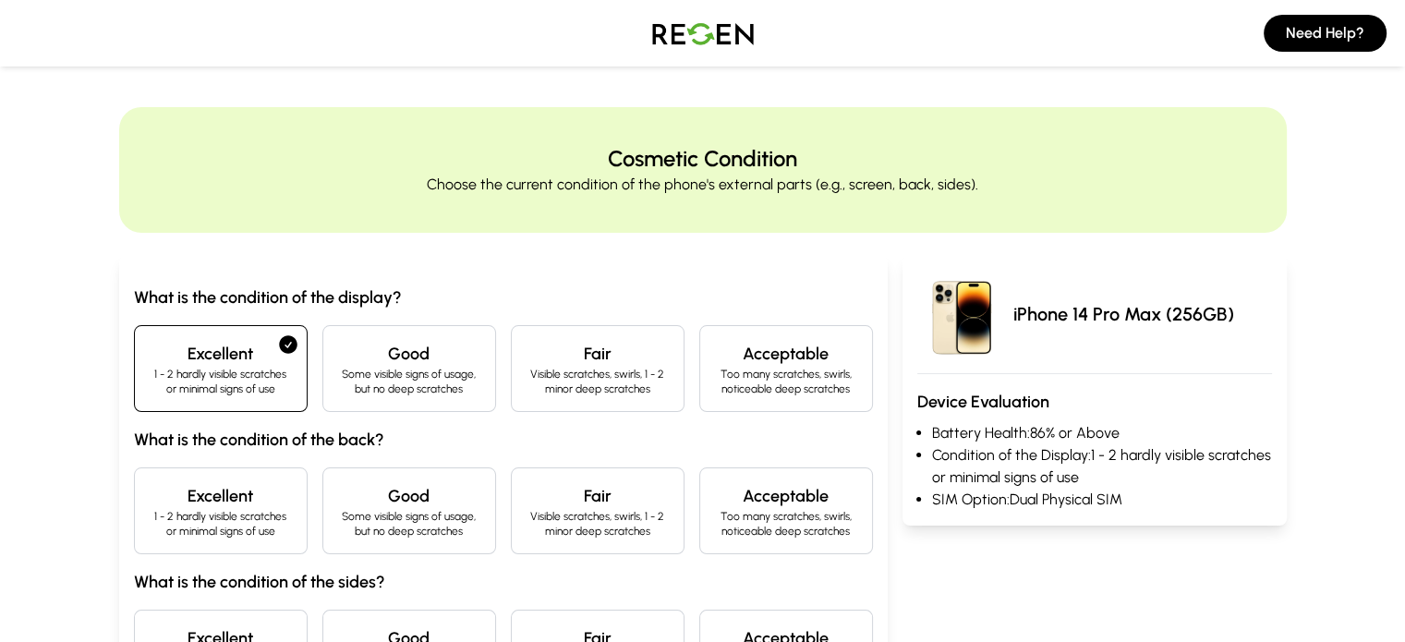
click at [160, 498] on h4 "Excellent" at bounding box center [221, 496] width 142 height 26
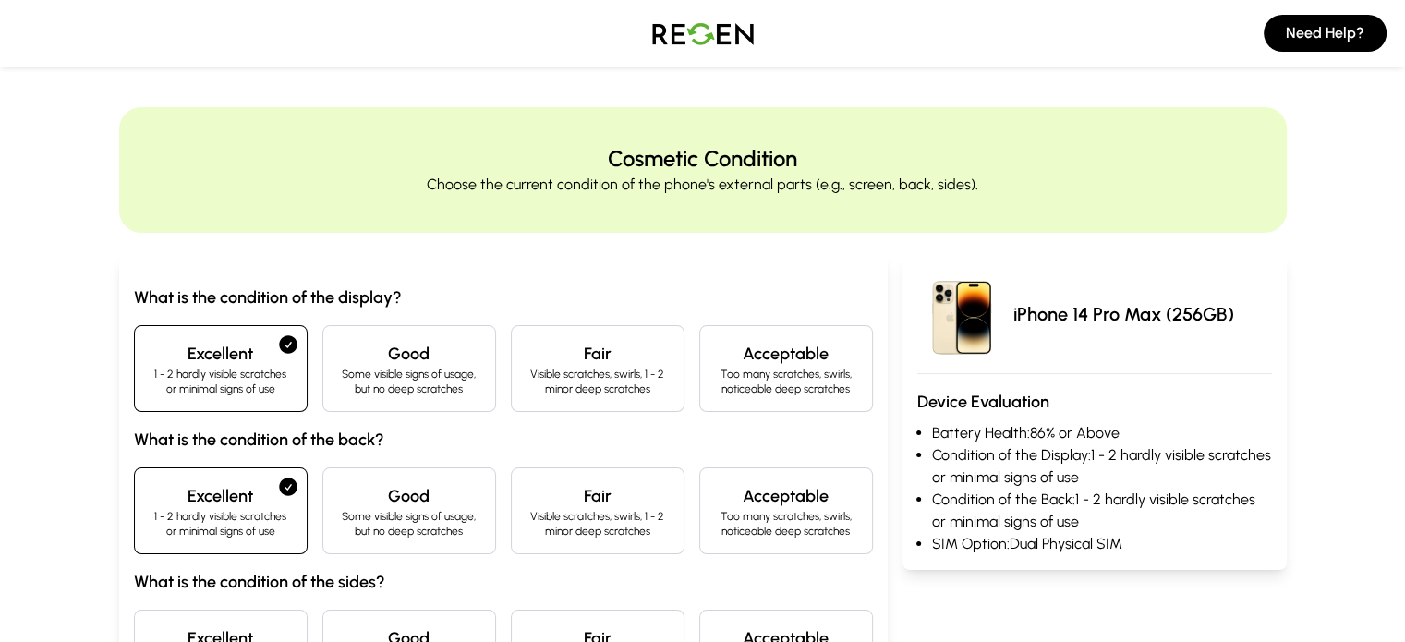
click at [183, 628] on h4 "Excellent" at bounding box center [221, 638] width 142 height 26
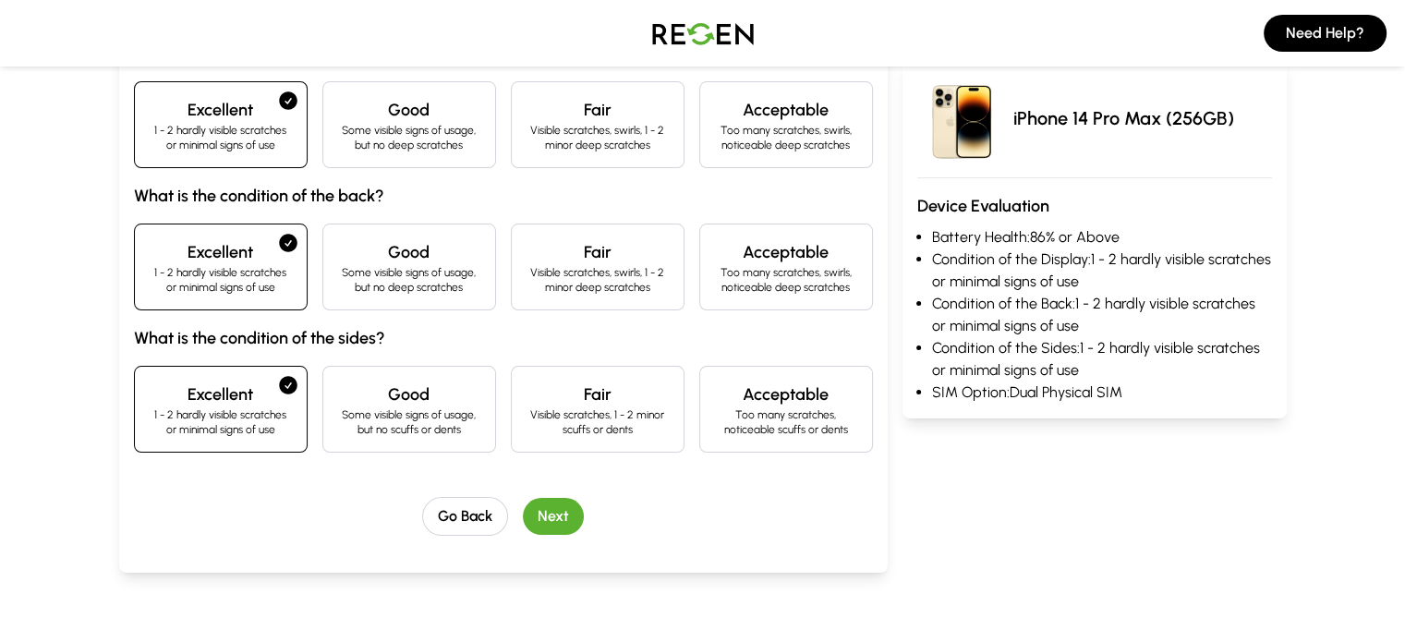
scroll to position [261, 0]
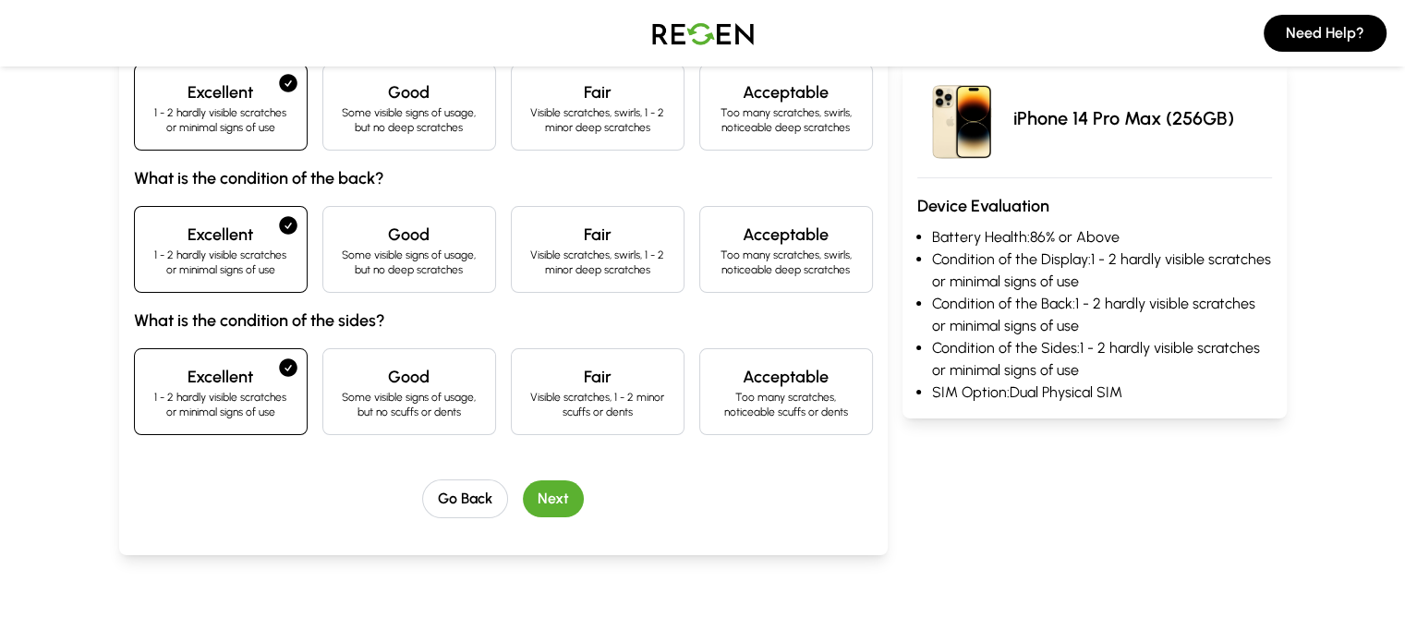
click at [527, 494] on button "Next" at bounding box center [553, 498] width 61 height 37
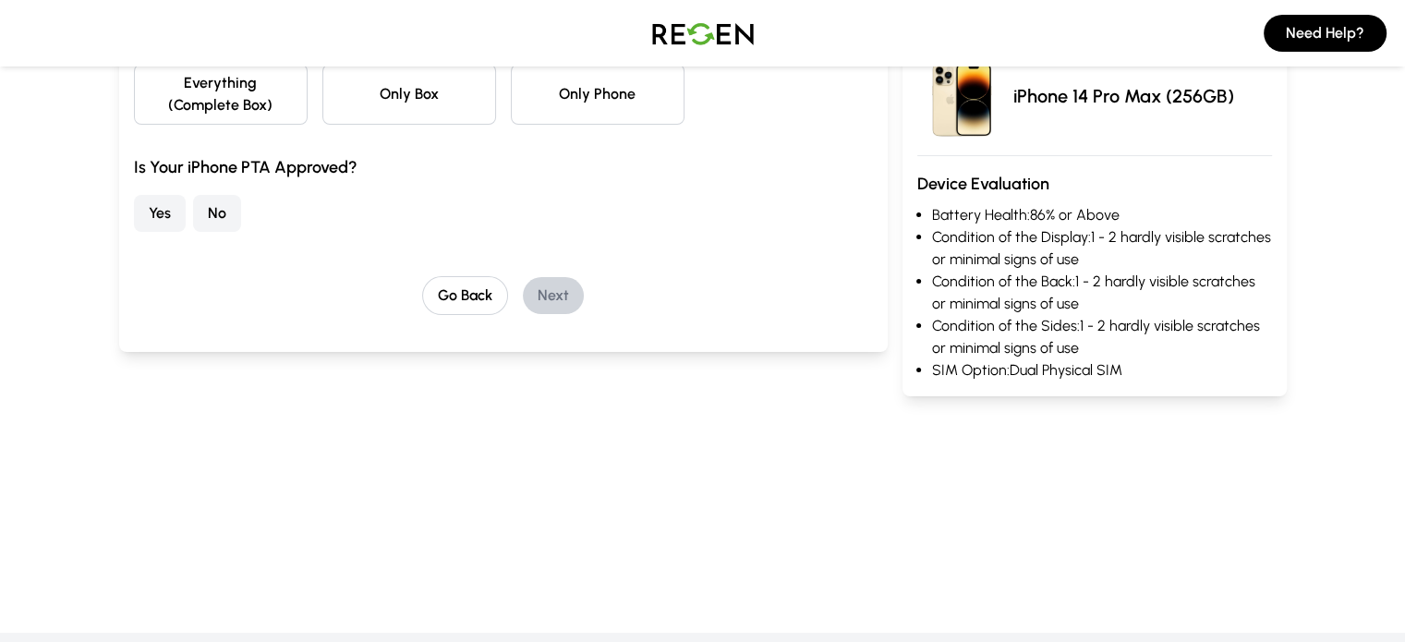
click at [193, 195] on button "No" at bounding box center [217, 213] width 48 height 37
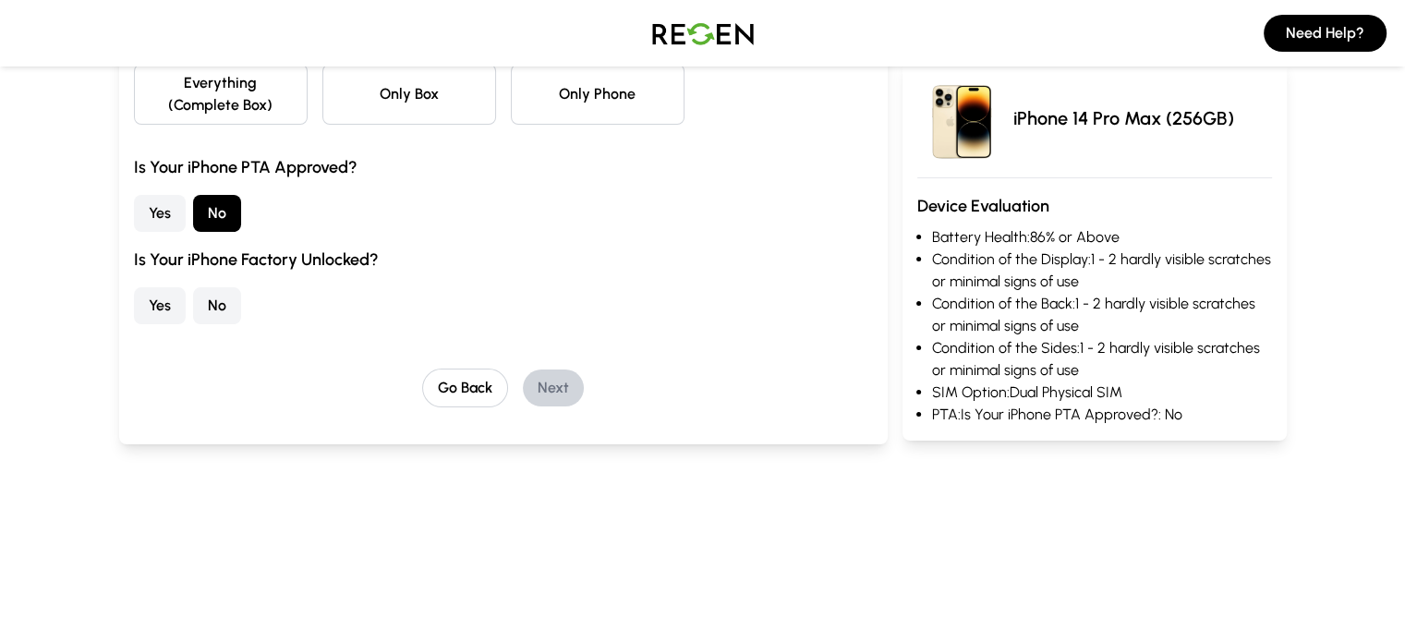
click at [134, 287] on button "Yes" at bounding box center [160, 305] width 52 height 37
click at [158, 91] on button "Everything (Complete Box)" at bounding box center [221, 94] width 174 height 61
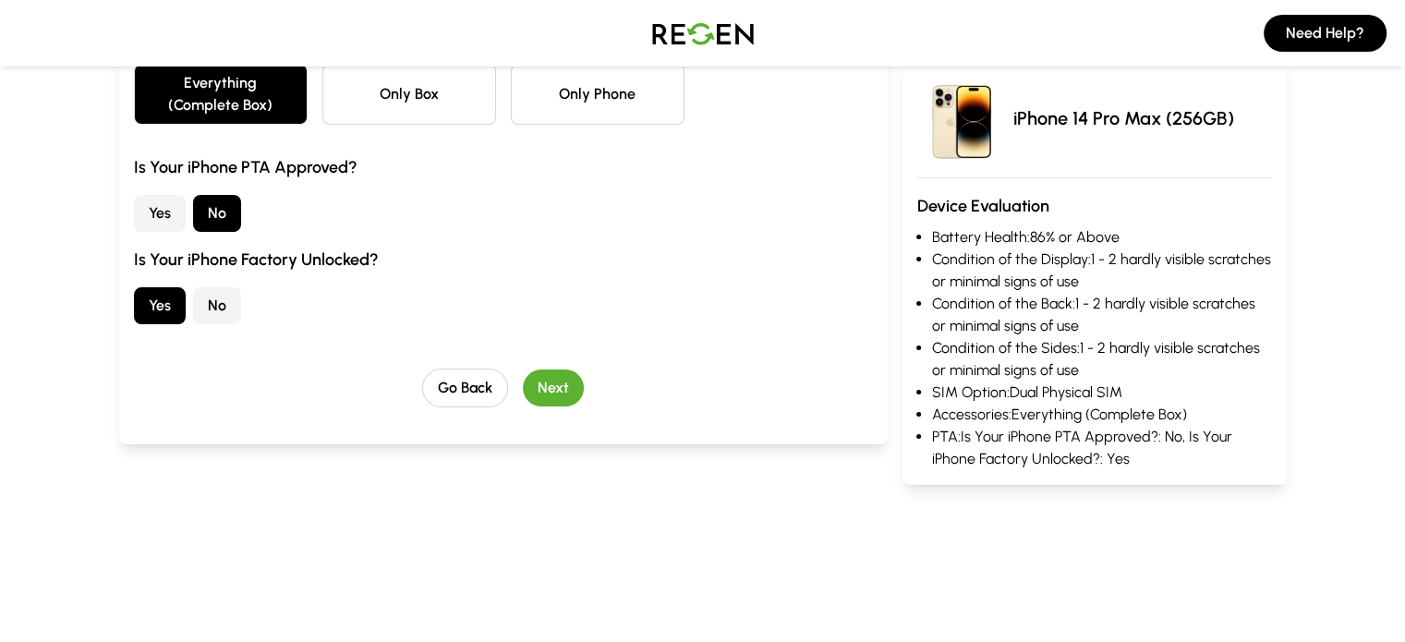
click at [523, 370] on button "Next" at bounding box center [553, 388] width 61 height 37
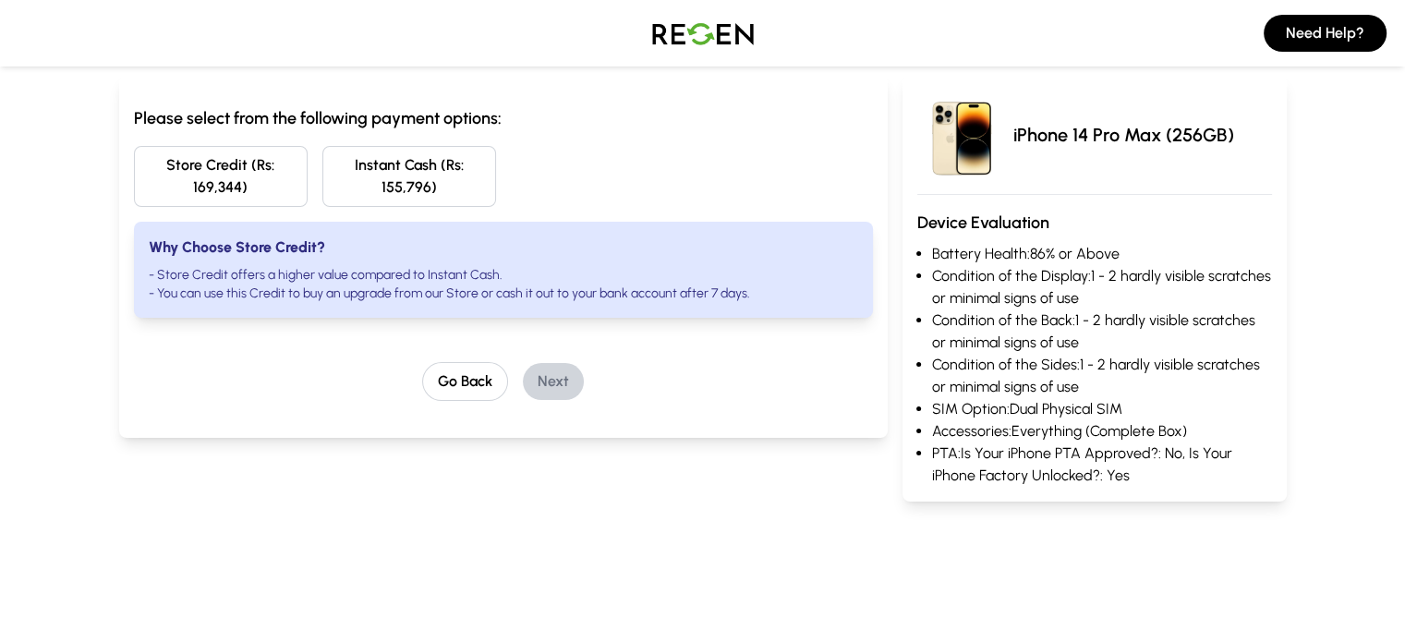
scroll to position [175, 0]
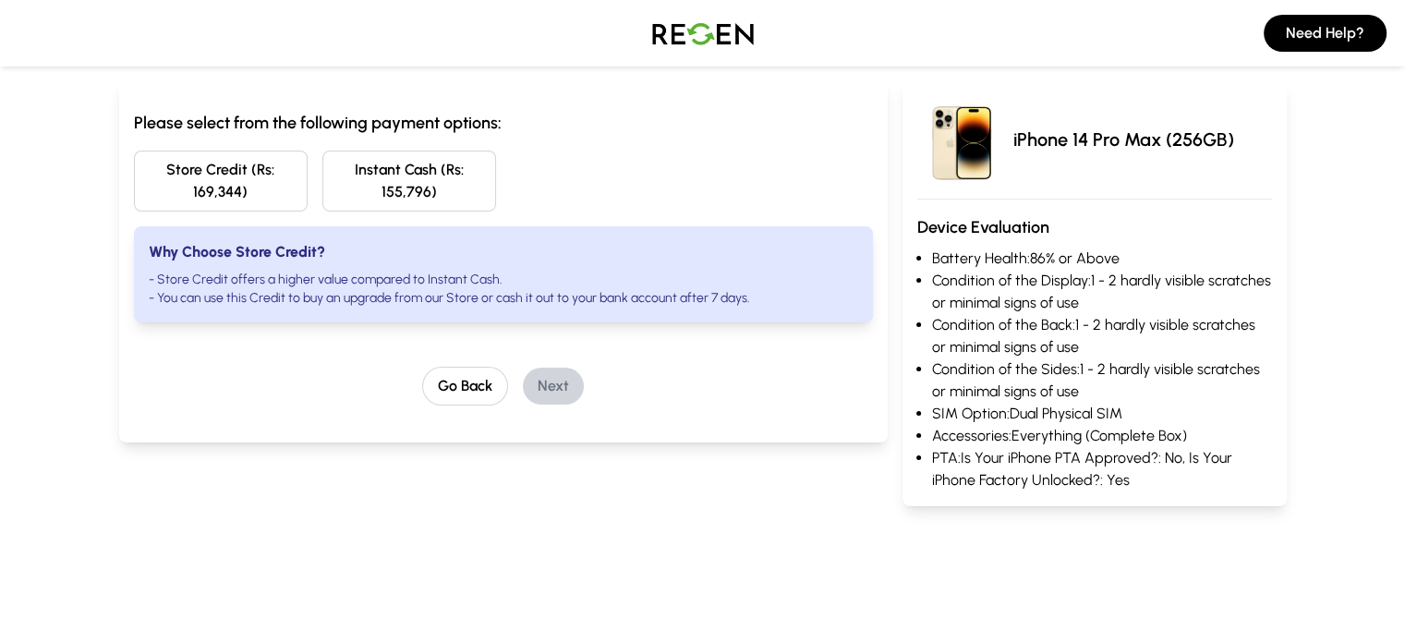
click at [180, 169] on button "Store Credit (Rs: 169,344)" at bounding box center [221, 181] width 174 height 61
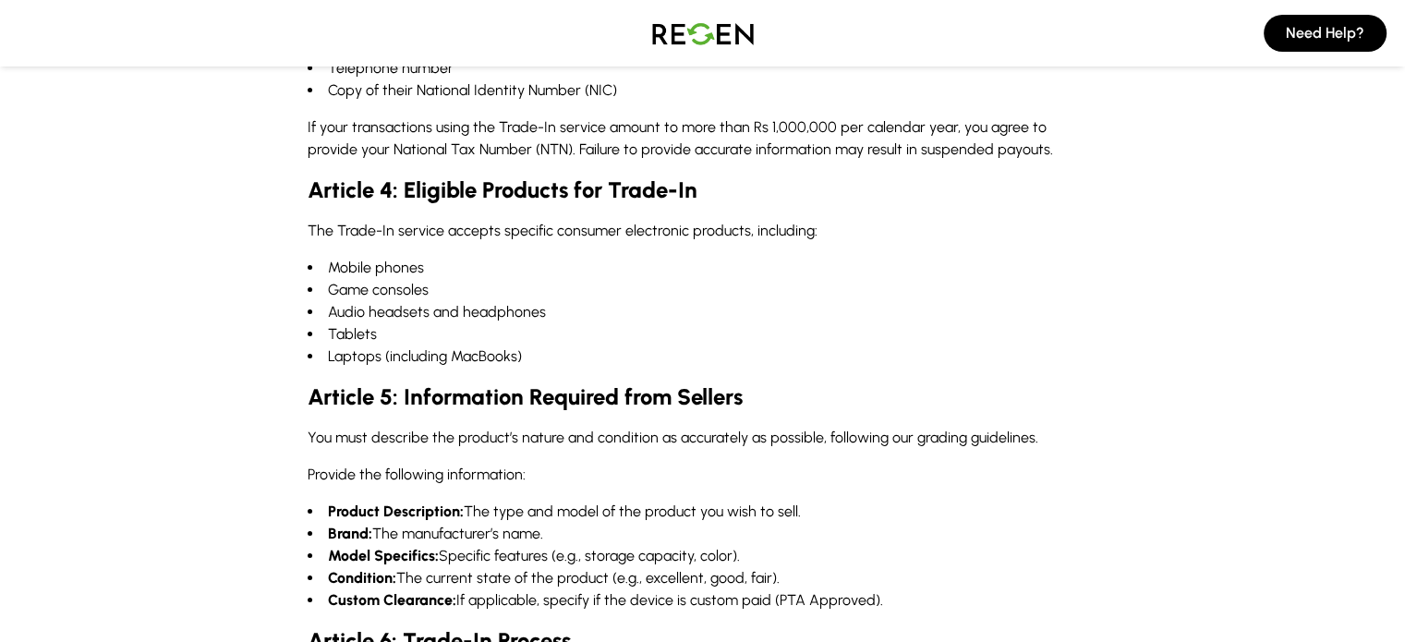
scroll to position [527, 0]
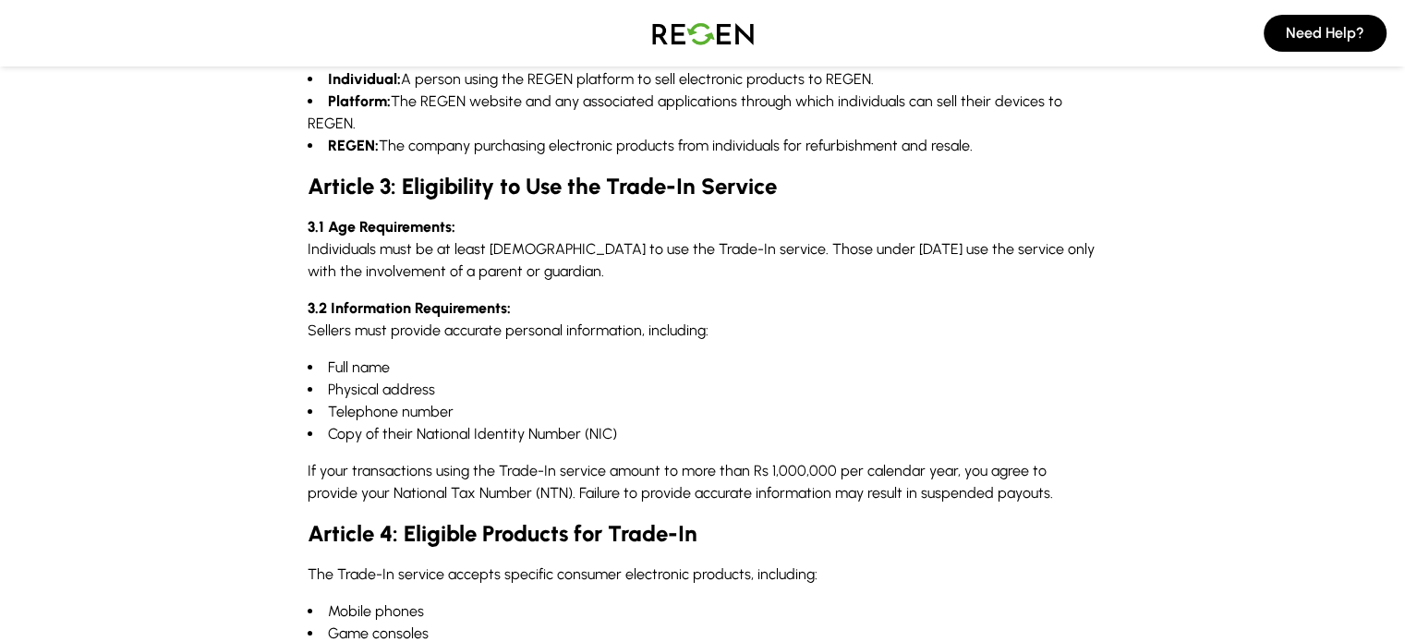
click at [699, 30] on img at bounding box center [702, 33] width 129 height 52
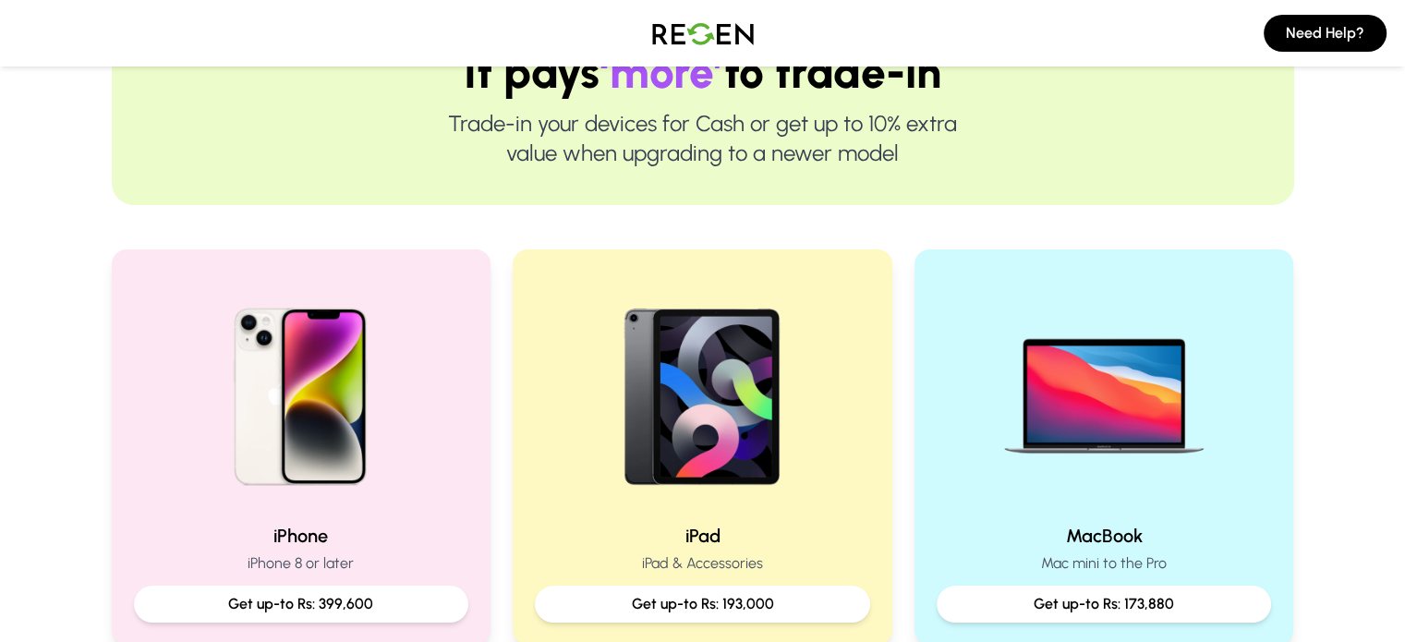
scroll to position [216, 0]
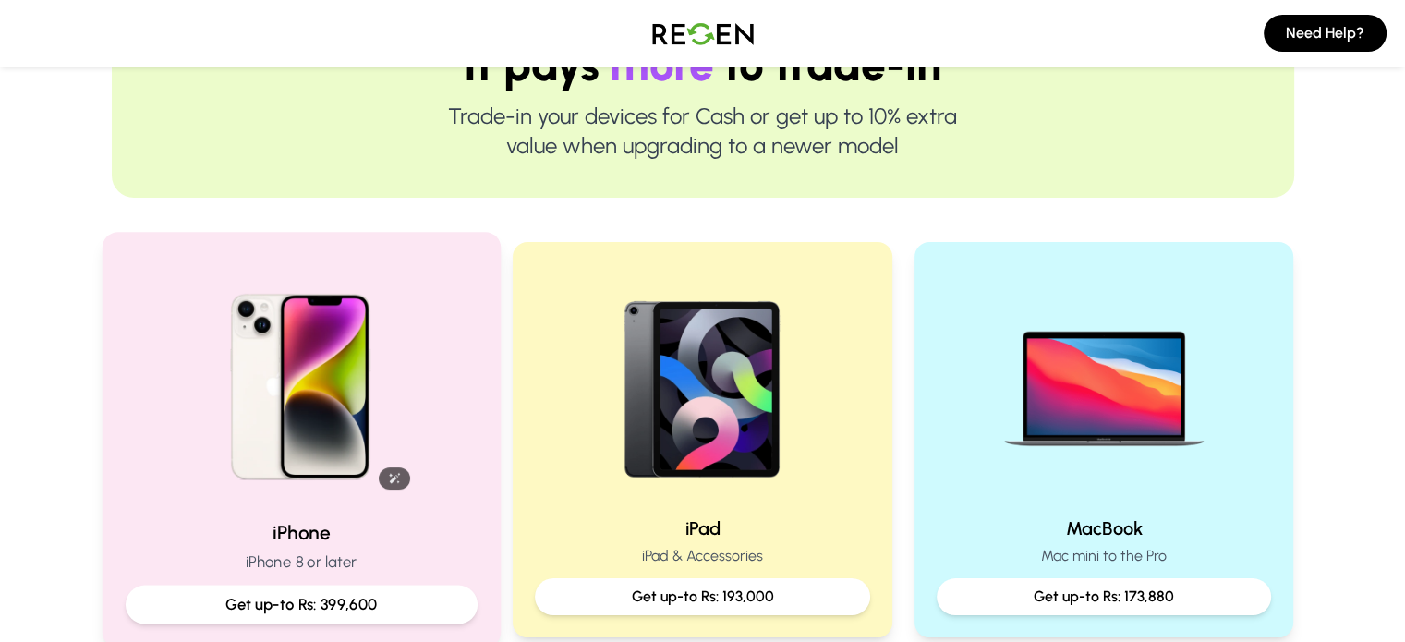
click at [308, 411] on img at bounding box center [300, 380] width 248 height 248
